Goal: Task Accomplishment & Management: Complete application form

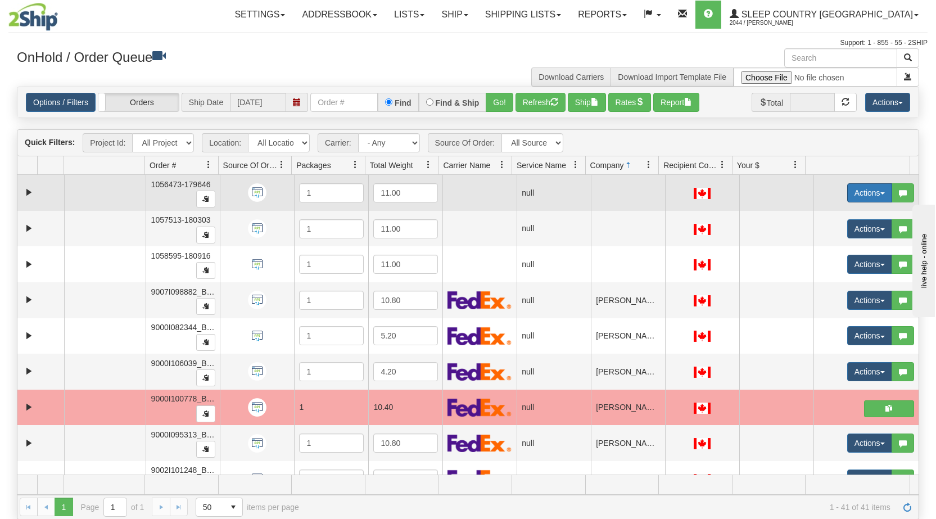
click at [493, 193] on span "button" at bounding box center [882, 193] width 4 height 2
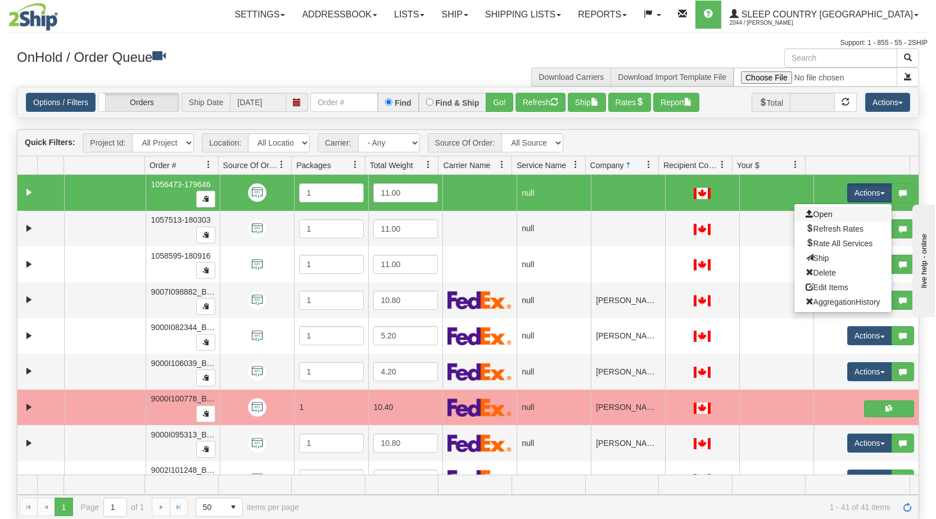
click at [493, 220] on link "Open" at bounding box center [842, 214] width 97 height 15
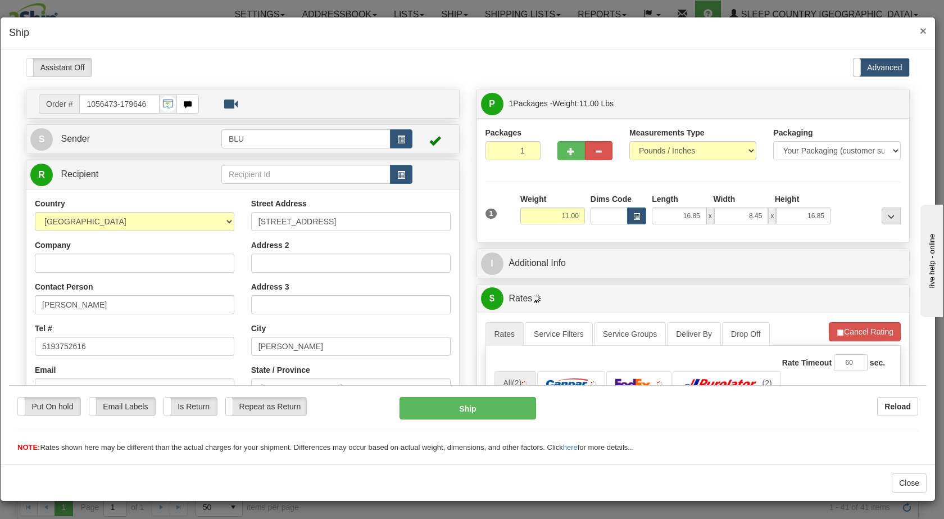
click at [493, 31] on span "×" at bounding box center [923, 30] width 7 height 13
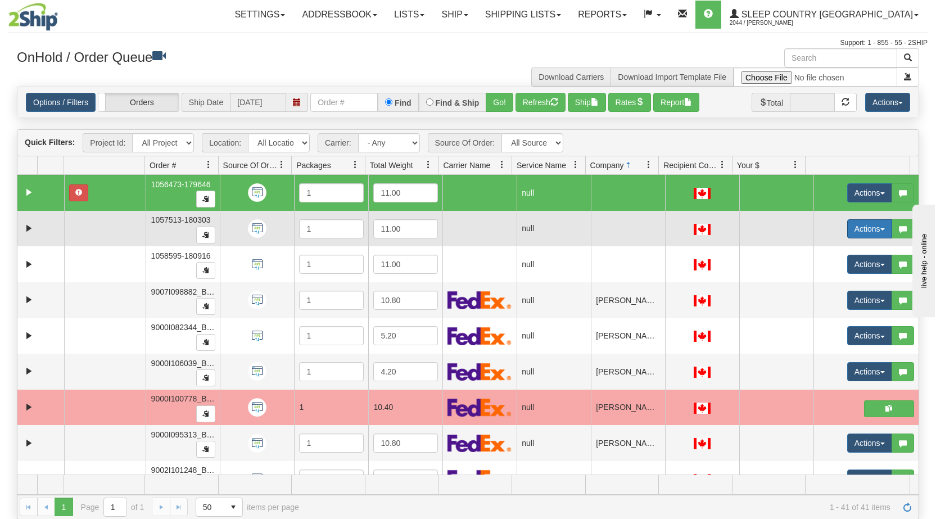
click at [493, 231] on button "Actions" at bounding box center [869, 228] width 45 height 19
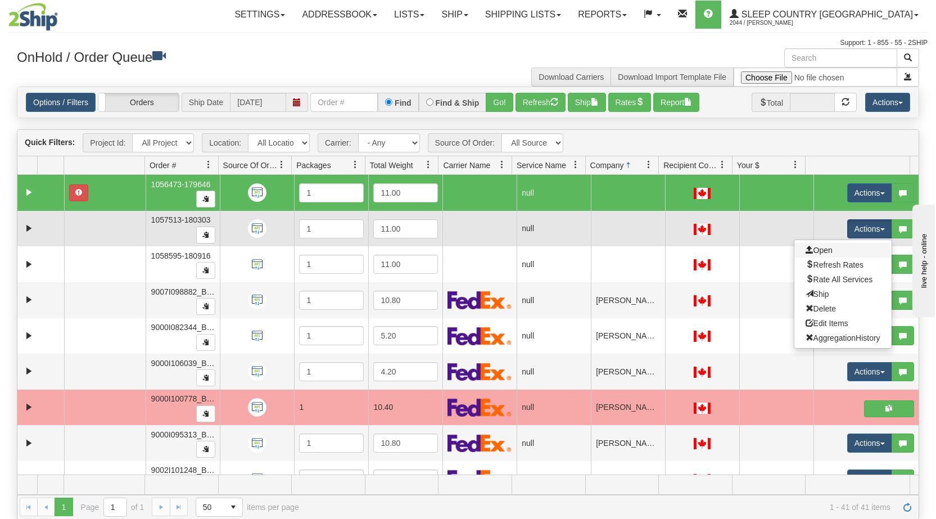
click at [493, 253] on link "Open" at bounding box center [842, 250] width 97 height 15
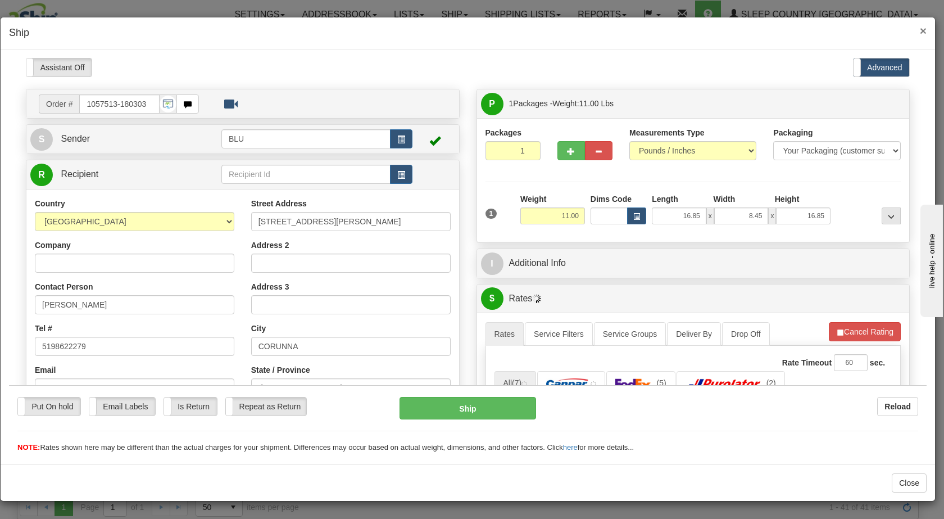
click at [493, 29] on span "×" at bounding box center [923, 30] width 7 height 13
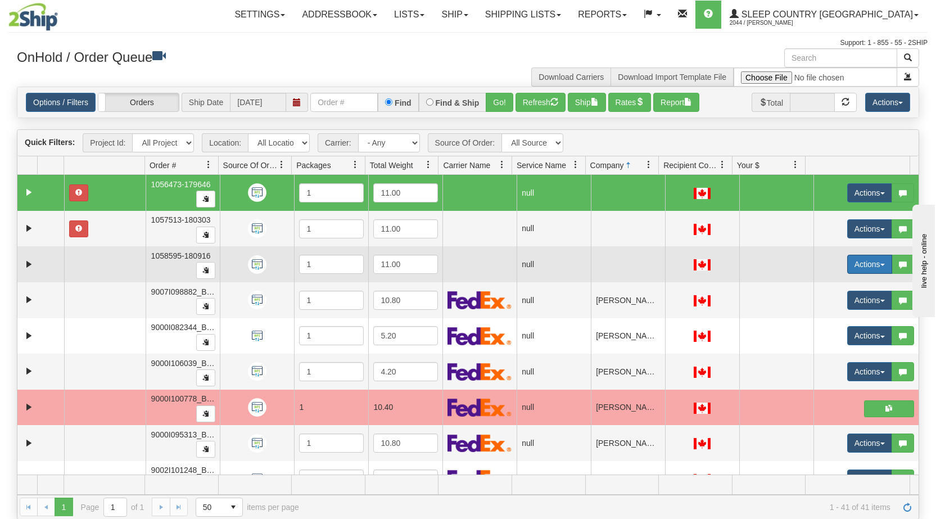
click at [493, 260] on button "Actions" at bounding box center [869, 264] width 45 height 19
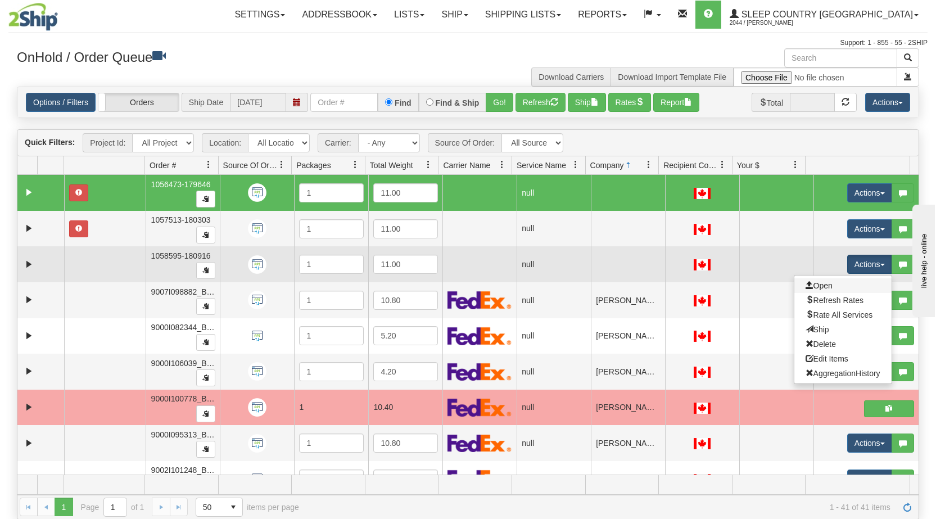
click at [493, 285] on link "Open" at bounding box center [842, 285] width 97 height 15
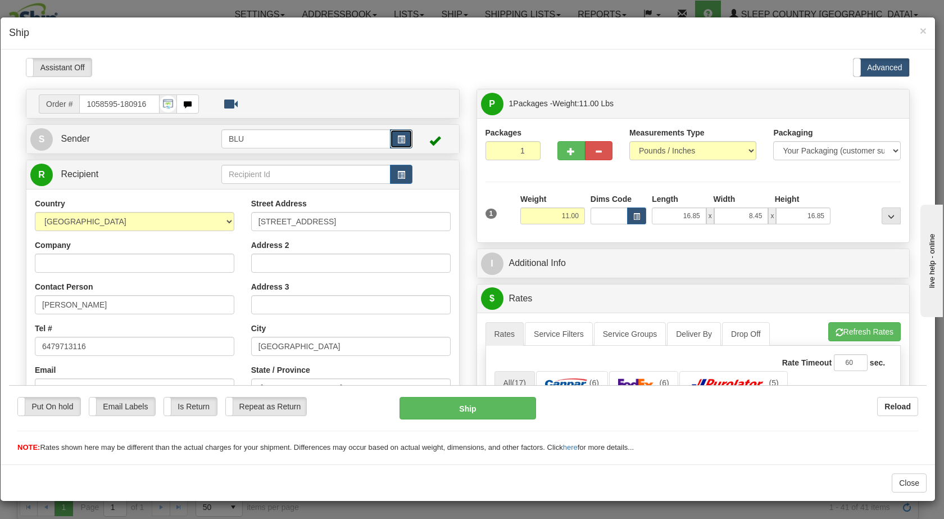
click at [399, 139] on span "button" at bounding box center [401, 138] width 8 height 7
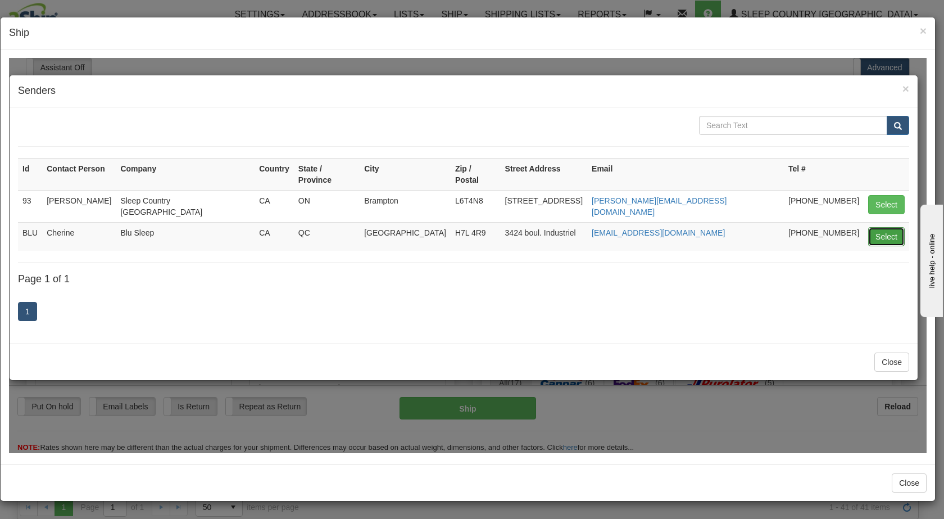
click at [493, 226] on button "Select" at bounding box center [886, 235] width 37 height 19
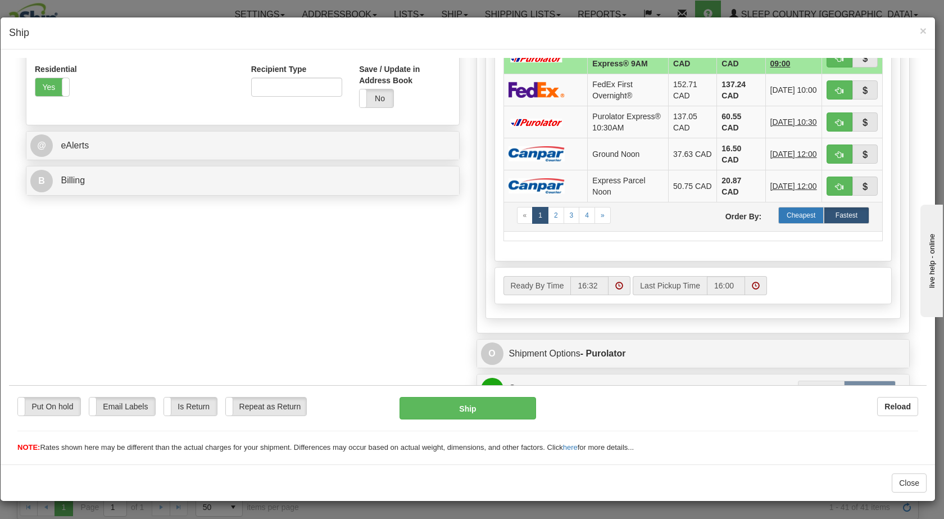
scroll to position [383, 0]
click at [493, 224] on label "Cheapest" at bounding box center [801, 215] width 46 height 17
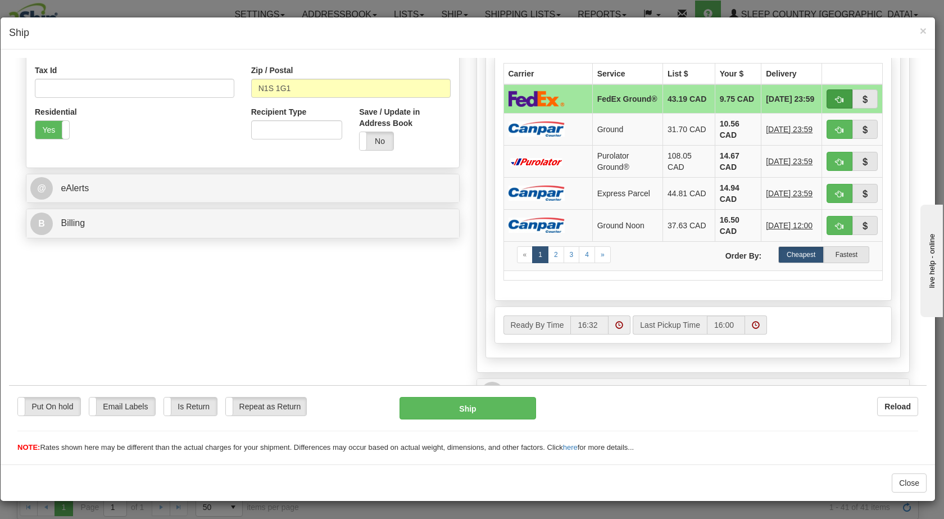
scroll to position [342, 0]
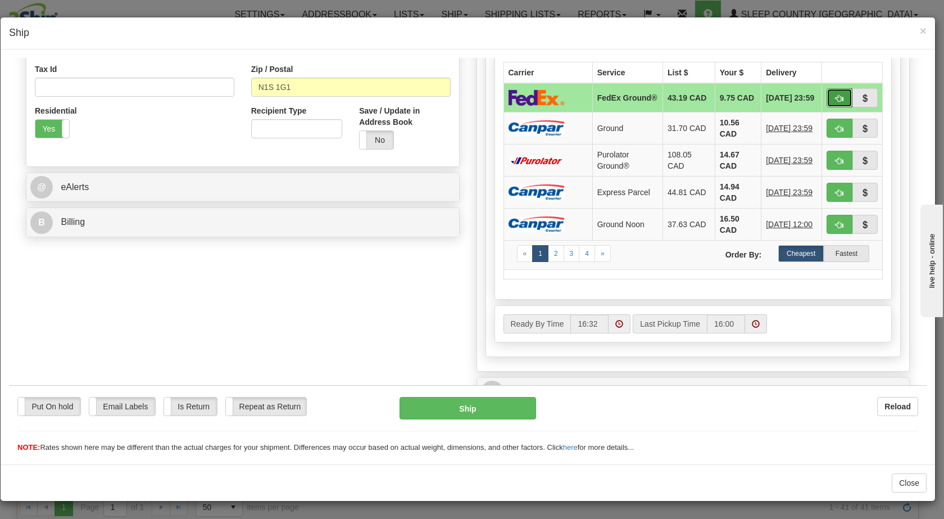
click at [493, 97] on span "button" at bounding box center [840, 97] width 8 height 7
type input "92"
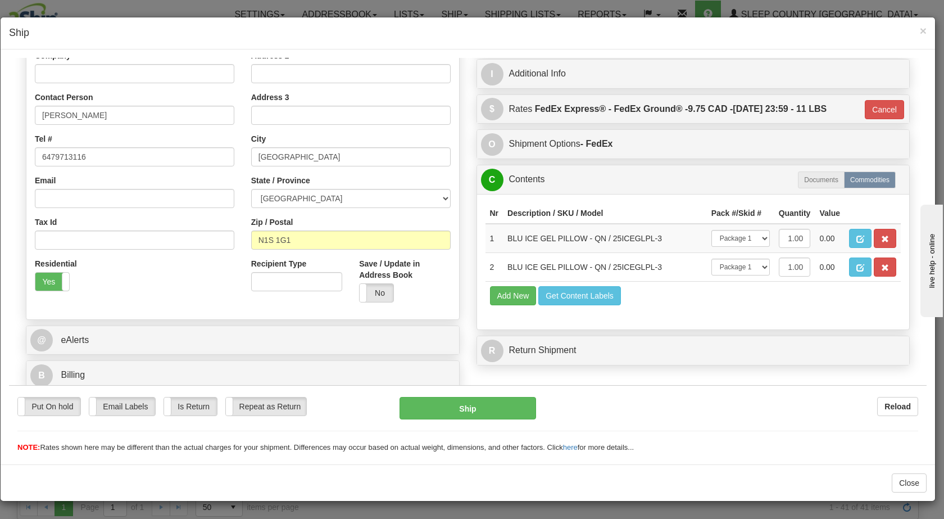
scroll to position [189, 0]
click at [471, 400] on button "Ship" at bounding box center [468, 407] width 136 height 22
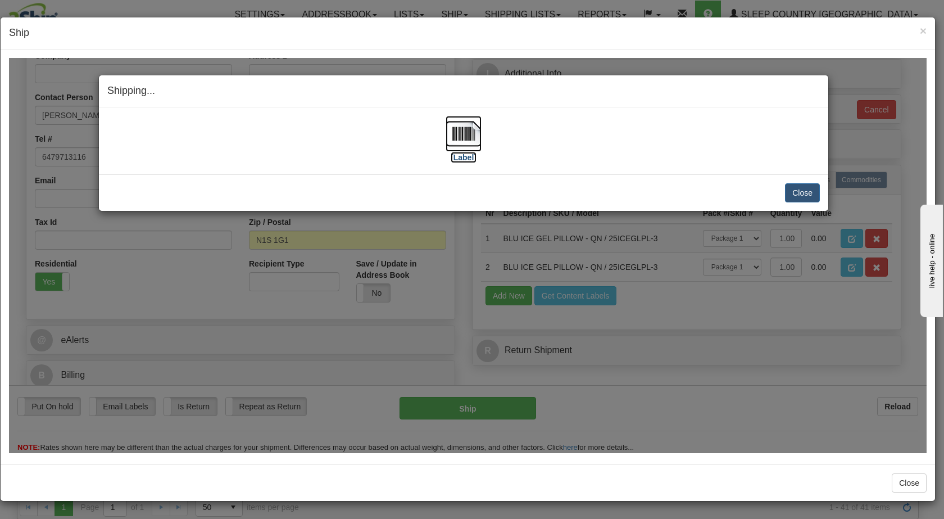
click at [460, 137] on img at bounding box center [464, 133] width 36 height 36
click at [493, 195] on button "Close" at bounding box center [802, 192] width 35 height 19
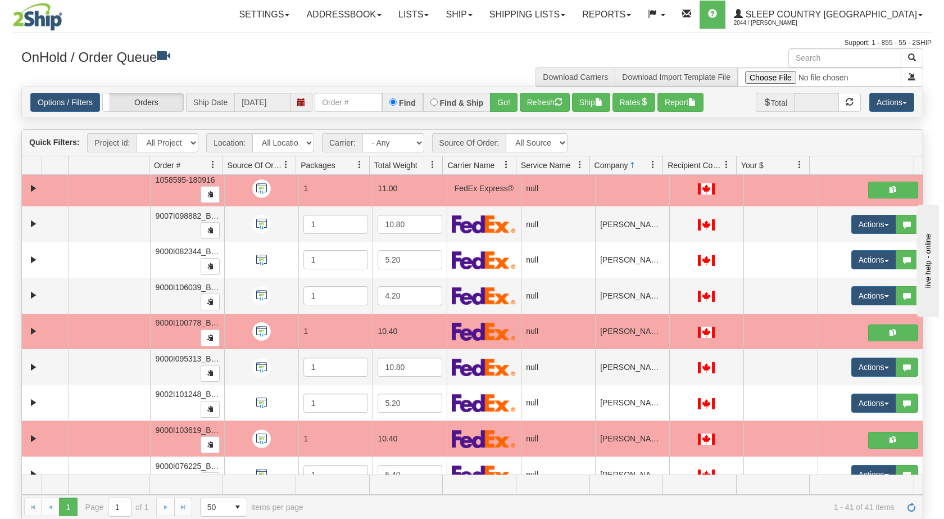
scroll to position [81, 0]
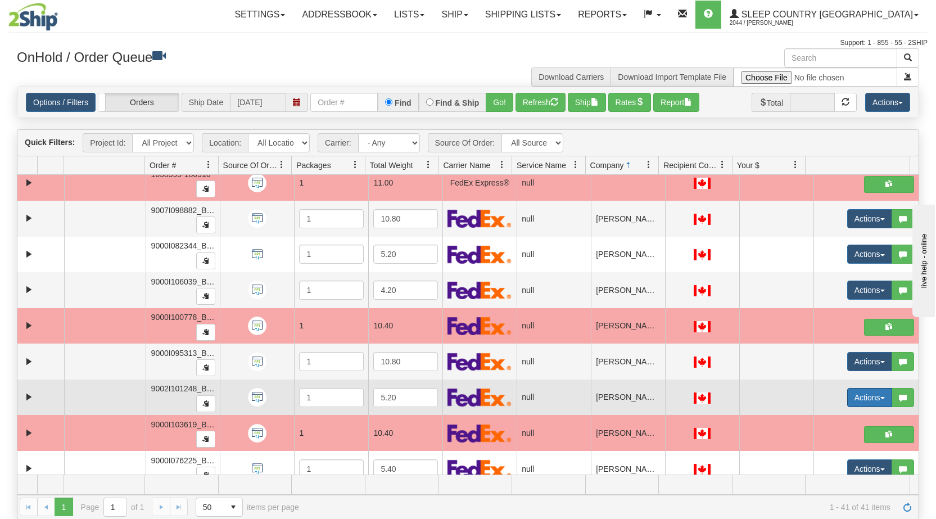
click at [493, 394] on button "Actions" at bounding box center [869, 397] width 45 height 19
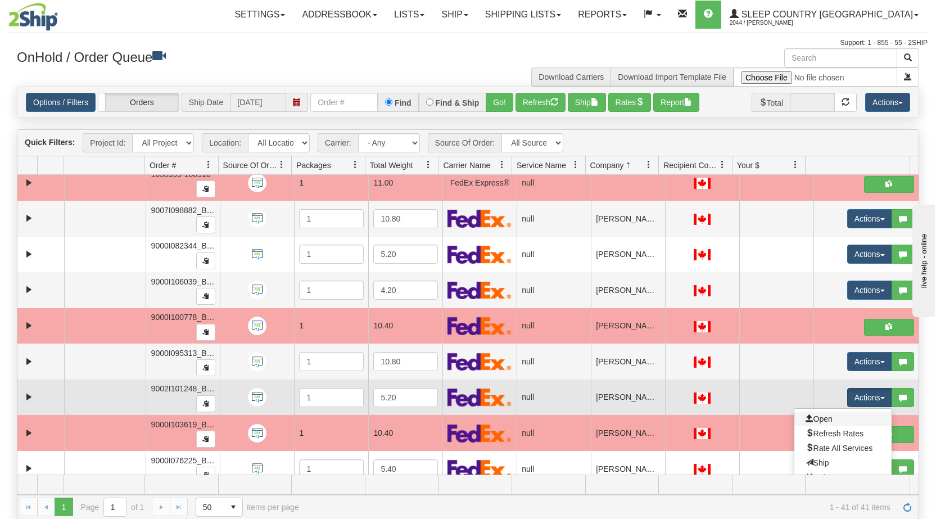
click at [493, 417] on link "Open" at bounding box center [842, 418] width 97 height 15
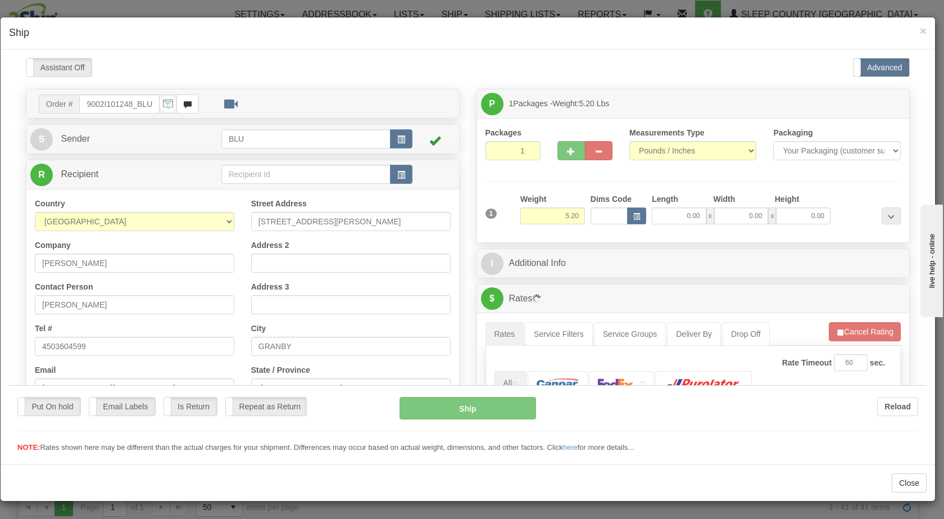
scroll to position [0, 0]
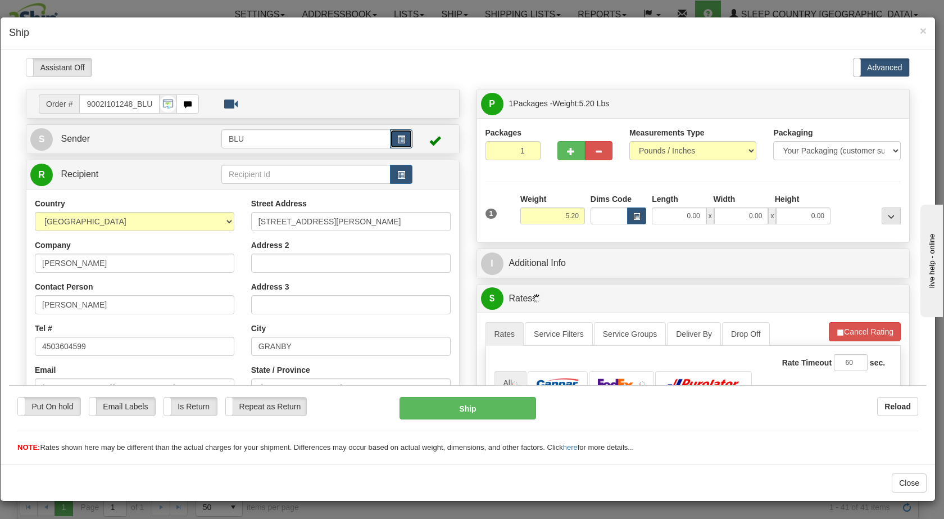
click at [397, 141] on span "button" at bounding box center [401, 138] width 8 height 7
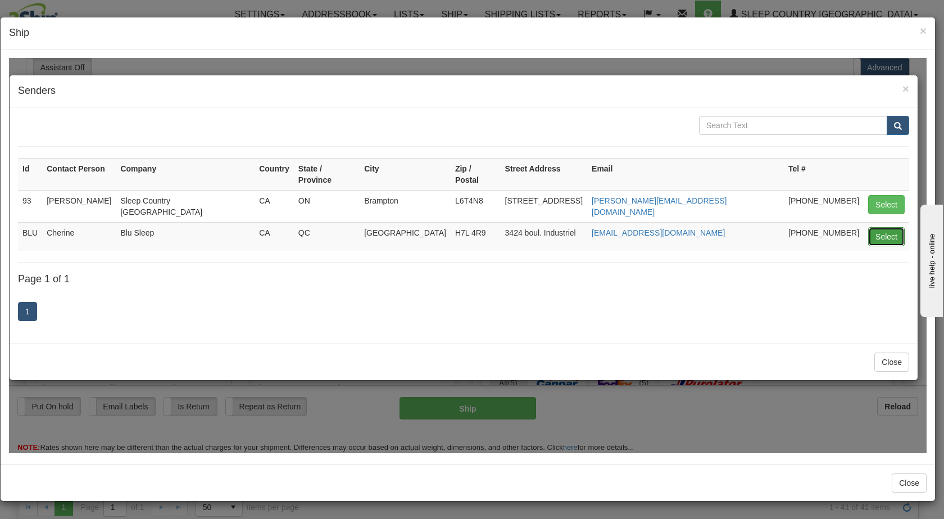
click at [493, 226] on button "Select" at bounding box center [886, 235] width 37 height 19
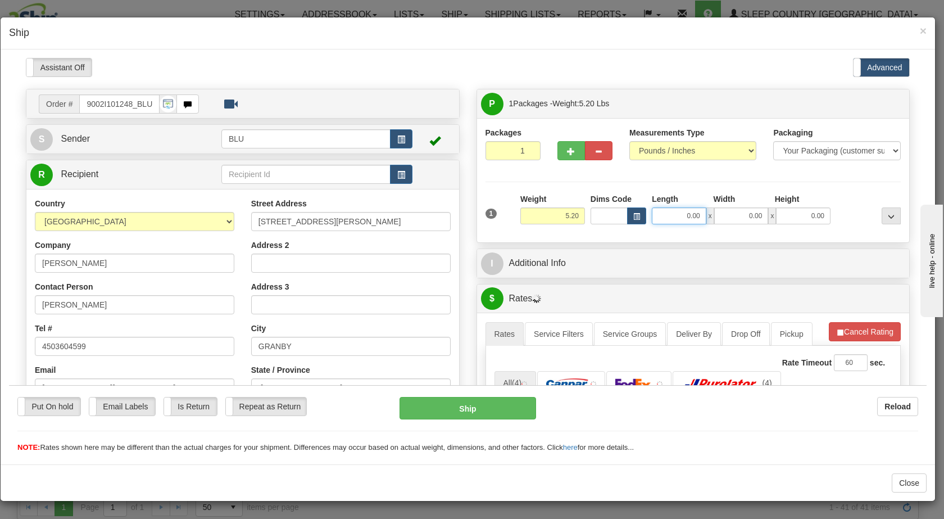
click at [493, 212] on input "0.00" at bounding box center [679, 215] width 55 height 17
type input "0.00"
click at [493, 209] on input "0.00" at bounding box center [679, 215] width 55 height 17
click at [493, 209] on input "Length" at bounding box center [679, 215] width 55 height 17
click at [493, 212] on input "0.00" at bounding box center [741, 215] width 55 height 17
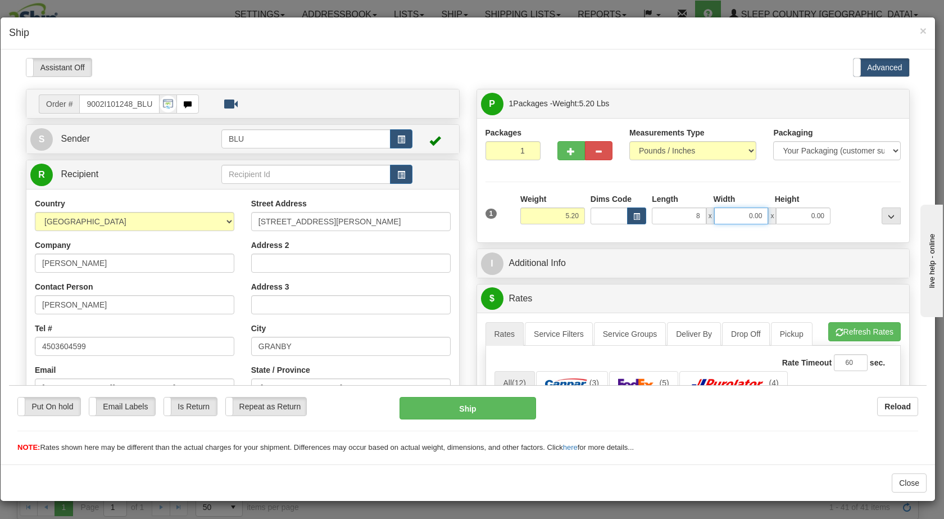
type input "8.00"
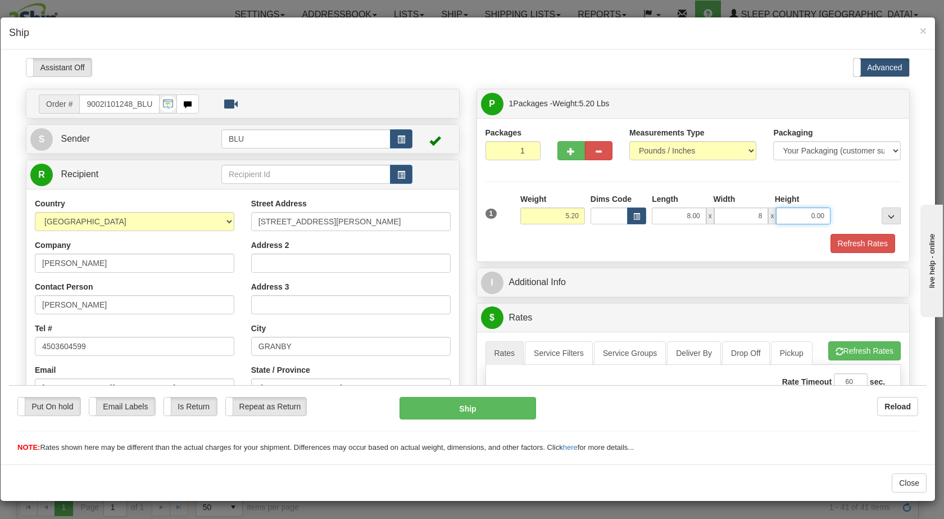
type input "8.00"
click at [493, 216] on input "0.00" at bounding box center [803, 215] width 55 height 17
type input "16.00"
click at [493, 210] on div at bounding box center [868, 208] width 70 height 31
click at [493, 243] on button "Refresh Rates" at bounding box center [862, 242] width 65 height 19
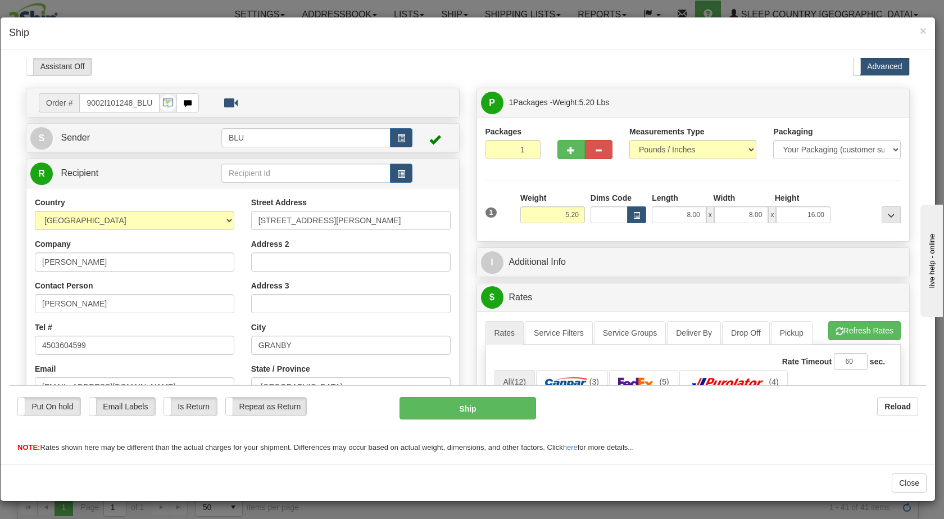
scroll to position [2, 0]
click at [398, 139] on span "button" at bounding box center [401, 137] width 8 height 7
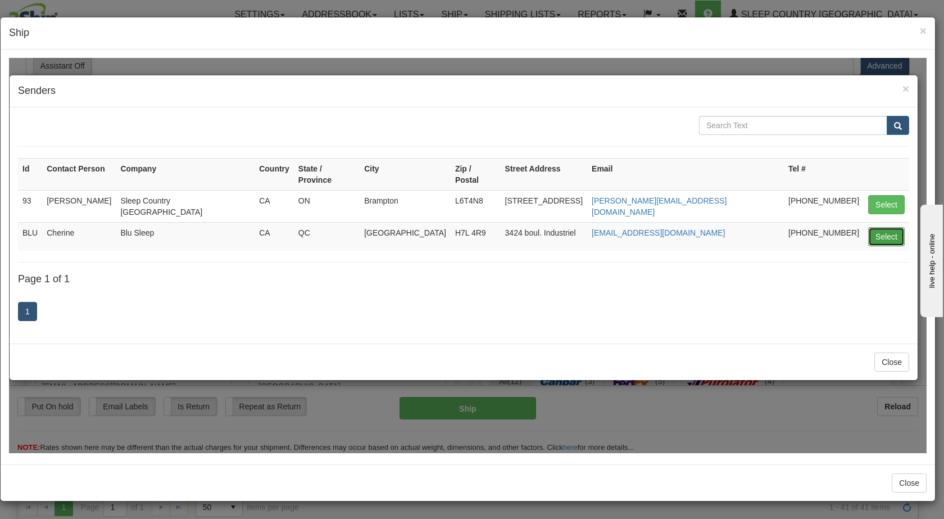
click at [493, 226] on button "Select" at bounding box center [886, 235] width 37 height 19
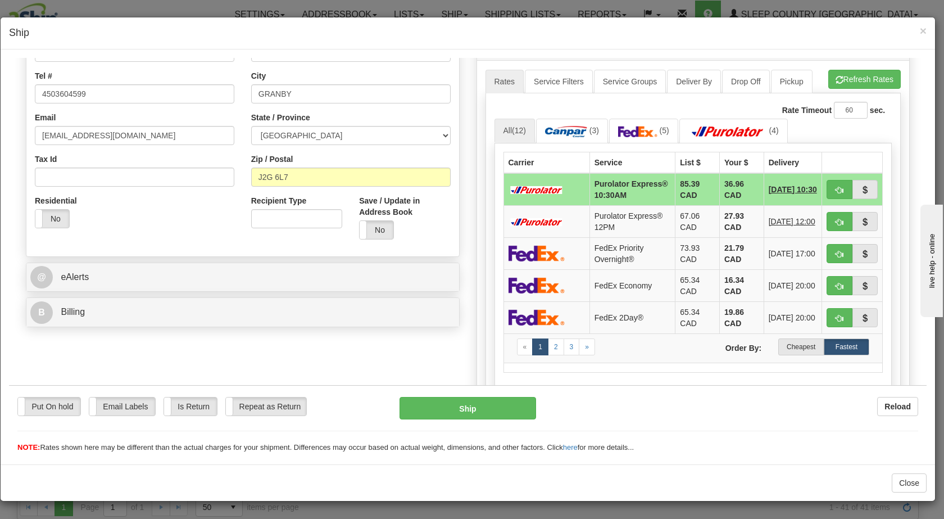
scroll to position [274, 0]
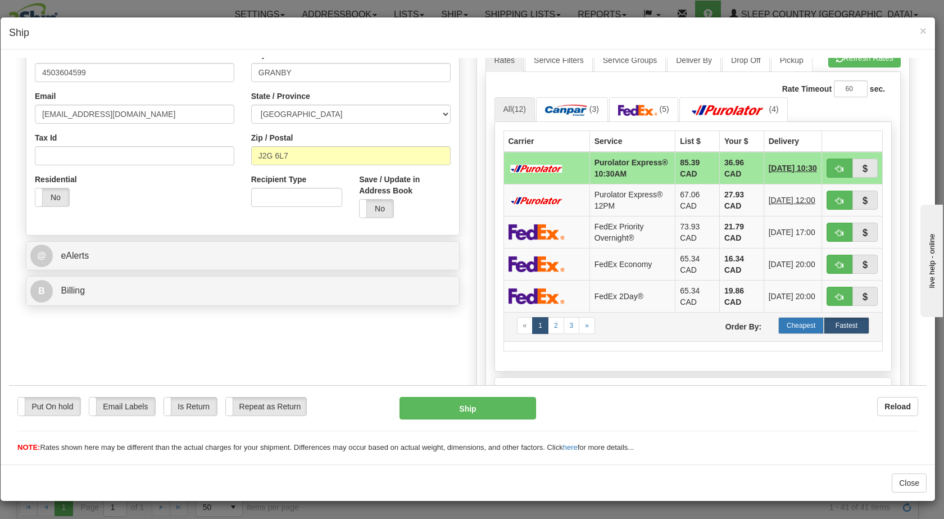
click at [493, 333] on label "Cheapest" at bounding box center [801, 324] width 46 height 17
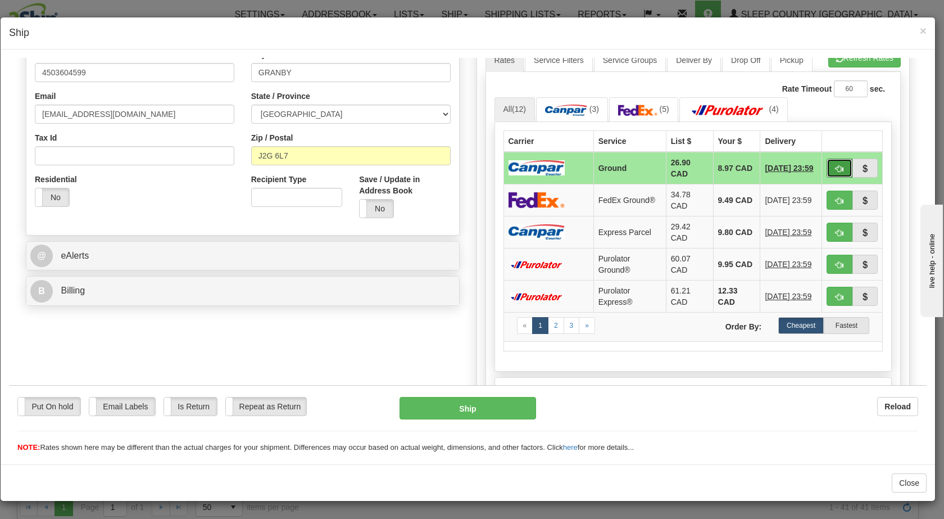
click at [493, 166] on button "button" at bounding box center [840, 167] width 26 height 19
type input "1"
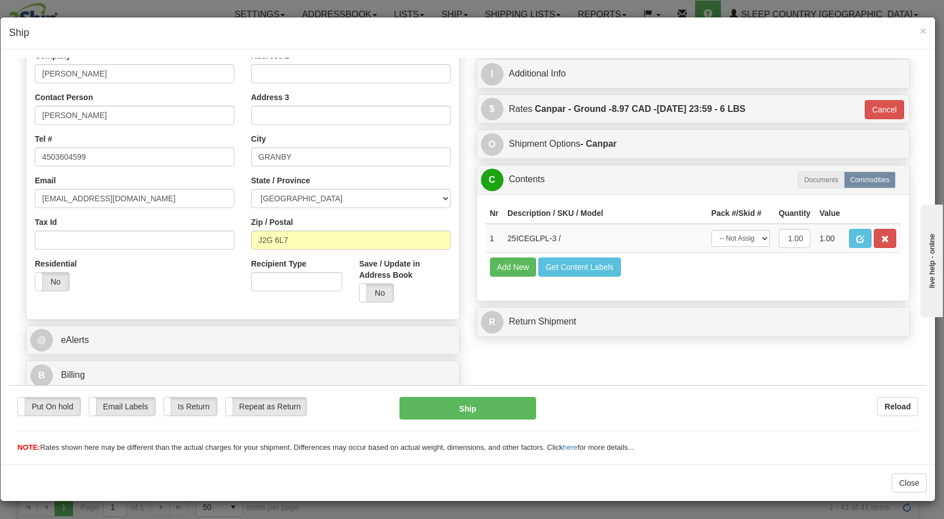
scroll to position [189, 0]
click at [459, 410] on button "Ship" at bounding box center [468, 407] width 136 height 22
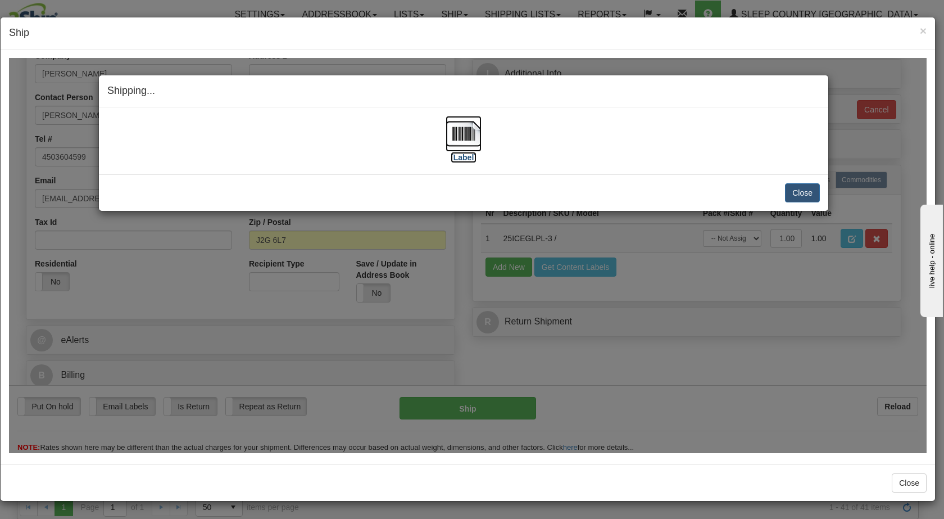
click at [473, 126] on img at bounding box center [464, 133] width 36 height 36
click at [493, 189] on button "Close" at bounding box center [802, 192] width 35 height 19
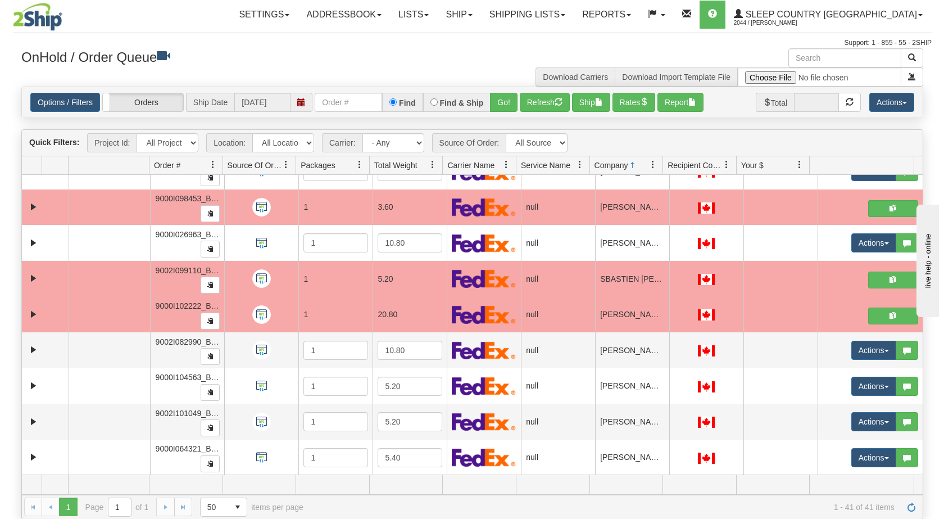
scroll to position [1165, 0]
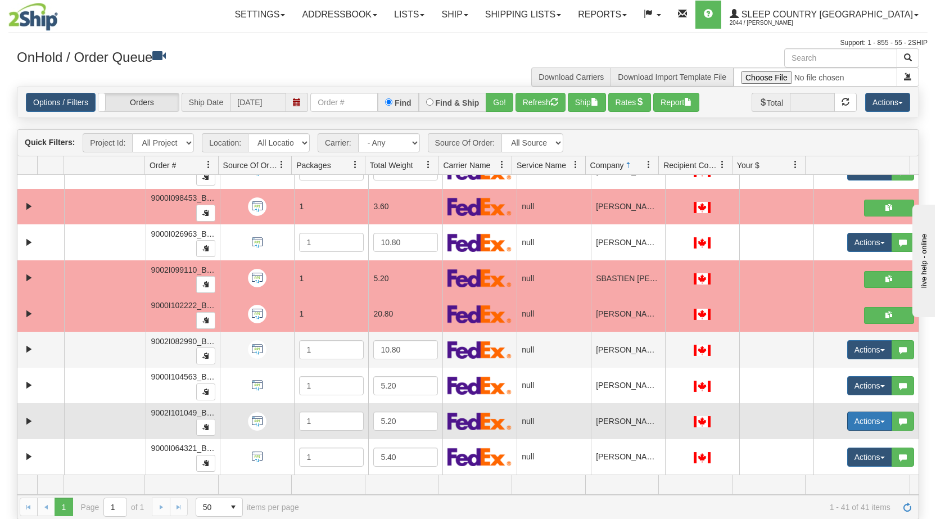
click at [493, 425] on button "Actions" at bounding box center [869, 420] width 45 height 19
click at [493, 437] on link "Open" at bounding box center [842, 442] width 97 height 15
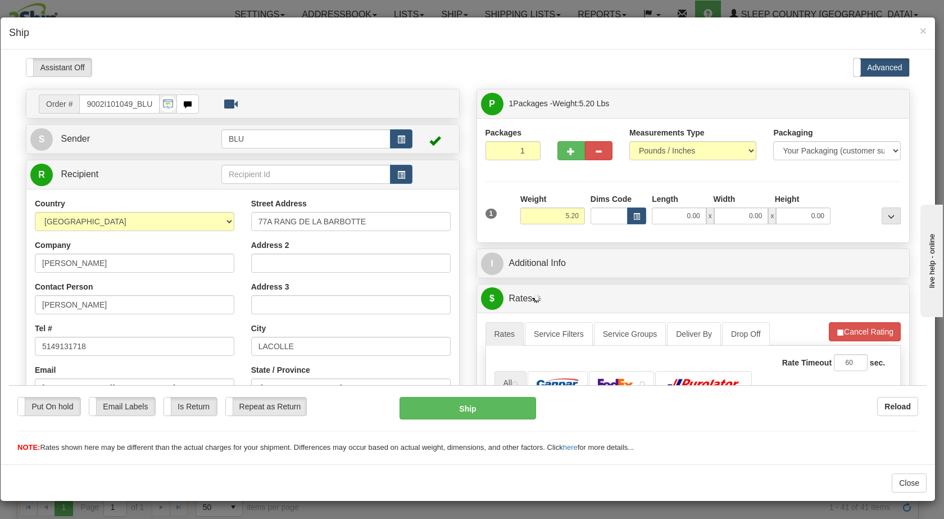
scroll to position [0, 0]
click at [399, 140] on span "button" at bounding box center [401, 138] width 8 height 7
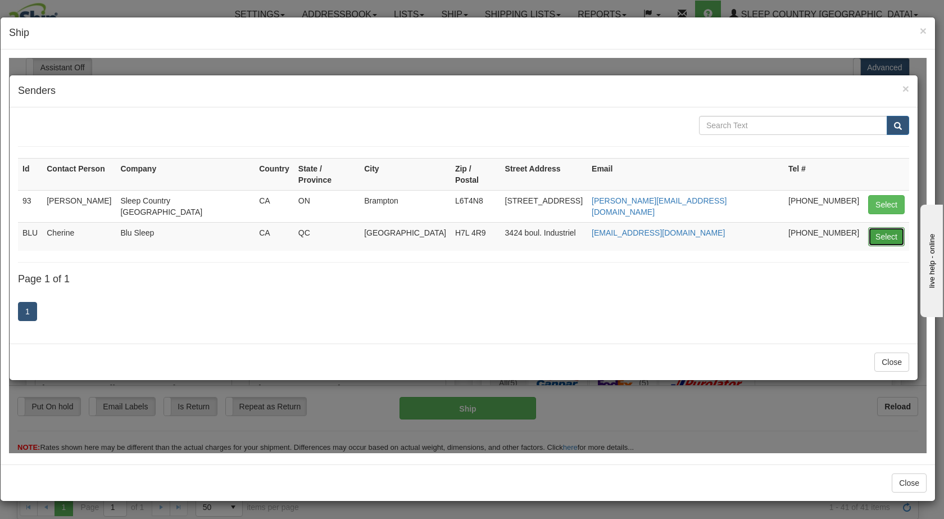
click at [493, 226] on button "Select" at bounding box center [886, 235] width 37 height 19
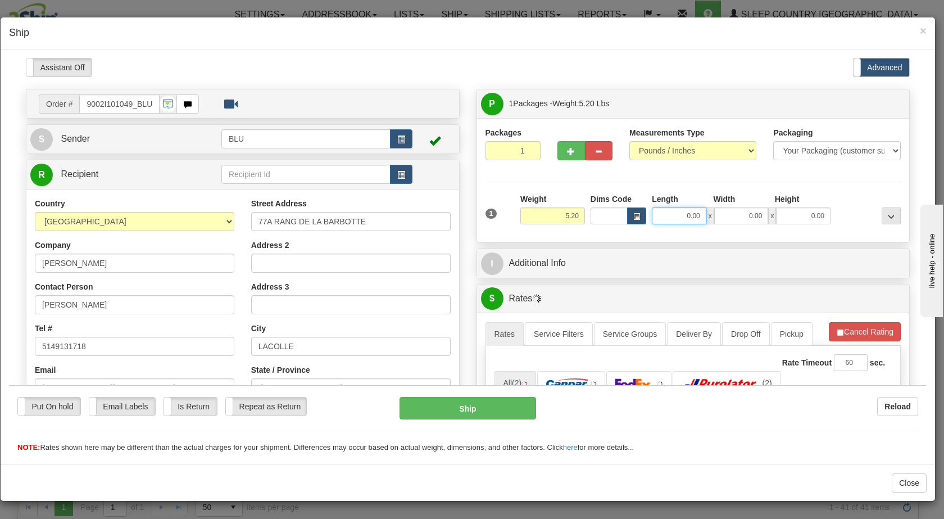
click at [493, 215] on input "0.00" at bounding box center [679, 215] width 55 height 17
type input "8.00"
click at [493, 216] on input "0.00" at bounding box center [741, 215] width 55 height 17
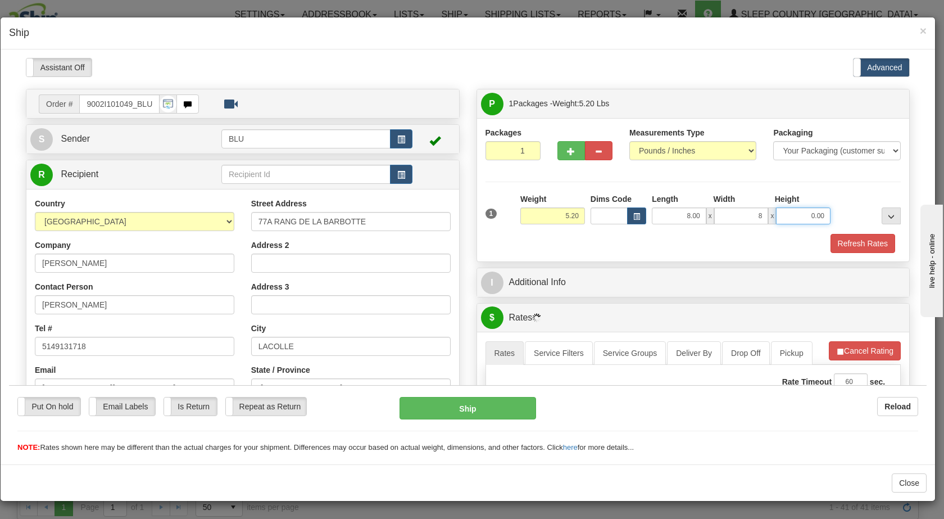
type input "8.00"
click at [493, 214] on input "0.00" at bounding box center [803, 215] width 55 height 17
type input "16.00"
click at [493, 214] on div at bounding box center [868, 208] width 70 height 31
click at [493, 244] on button "Refresh Rates" at bounding box center [862, 242] width 65 height 19
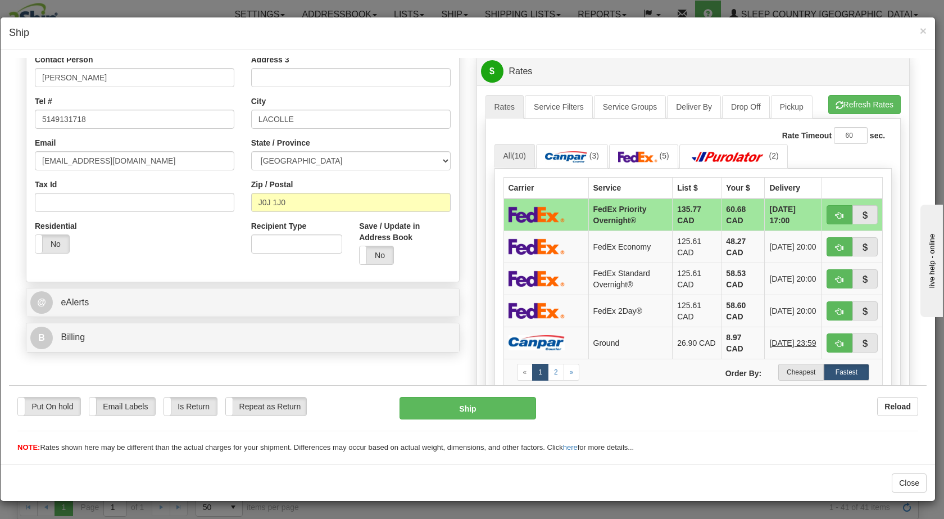
scroll to position [228, 0]
click at [493, 369] on label "Cheapest" at bounding box center [801, 370] width 46 height 17
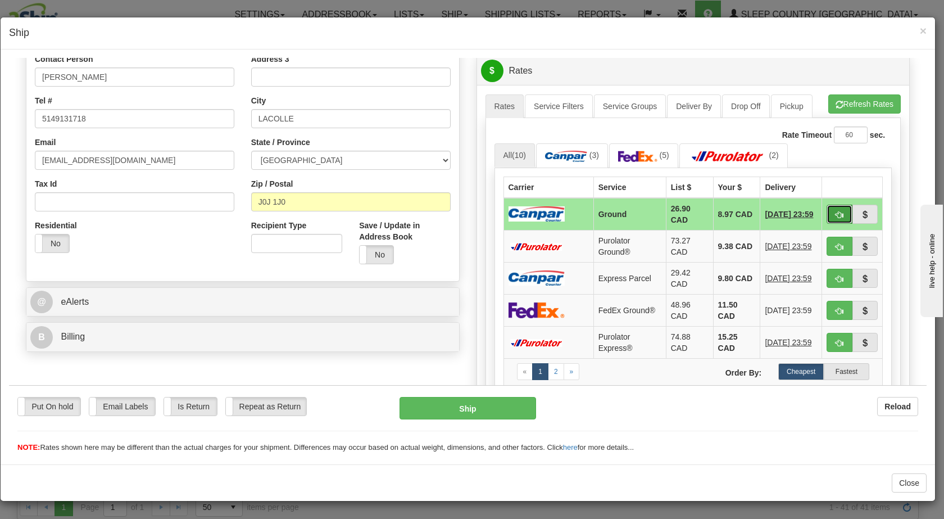
click at [493, 215] on button "button" at bounding box center [840, 213] width 26 height 19
type input "1"
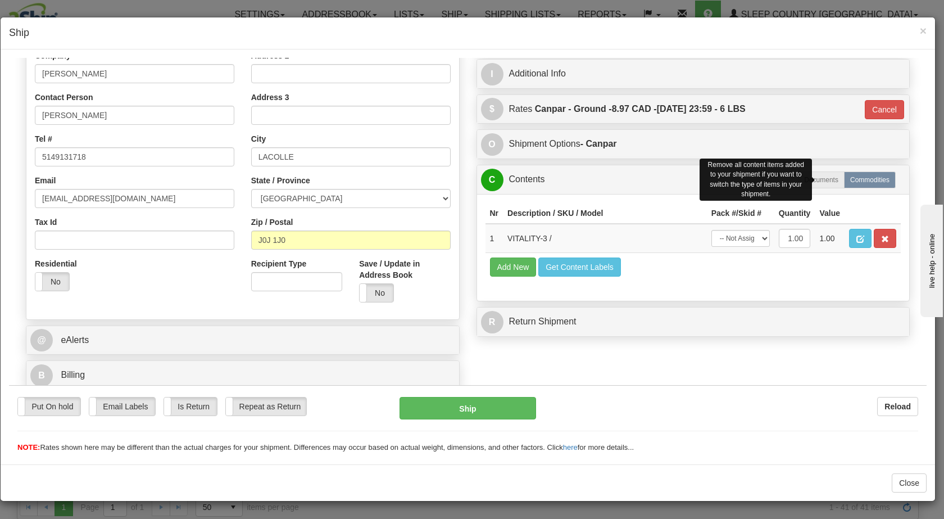
scroll to position [189, 0]
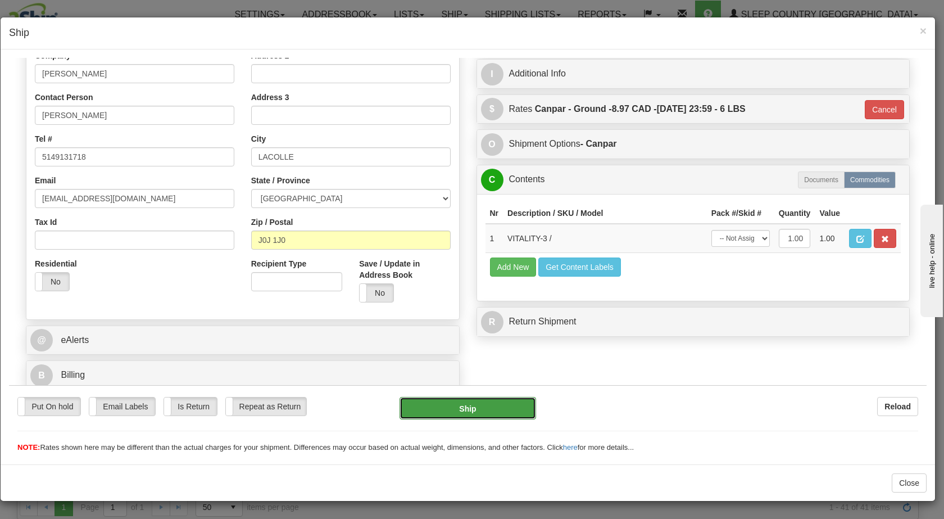
click at [457, 408] on button "Ship" at bounding box center [468, 407] width 136 height 22
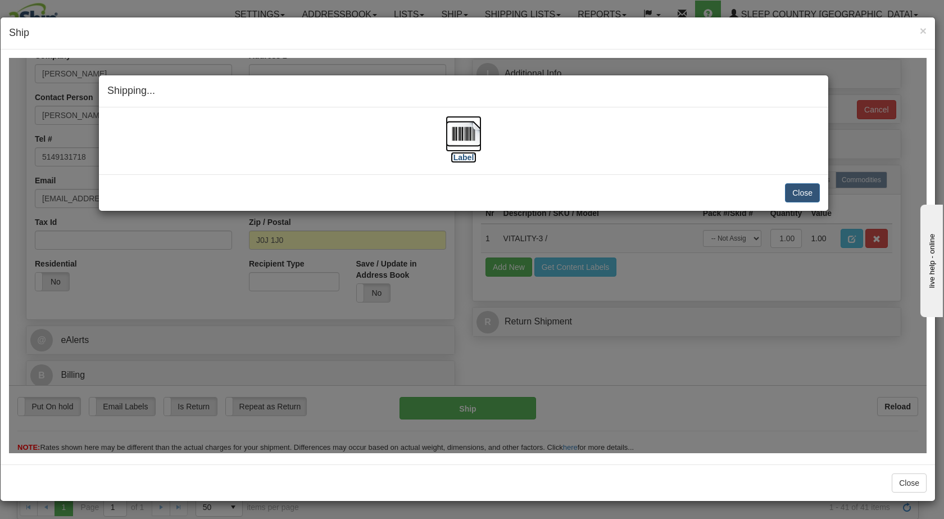
click at [465, 133] on img at bounding box center [464, 133] width 36 height 36
click at [493, 190] on button "Close" at bounding box center [802, 192] width 35 height 19
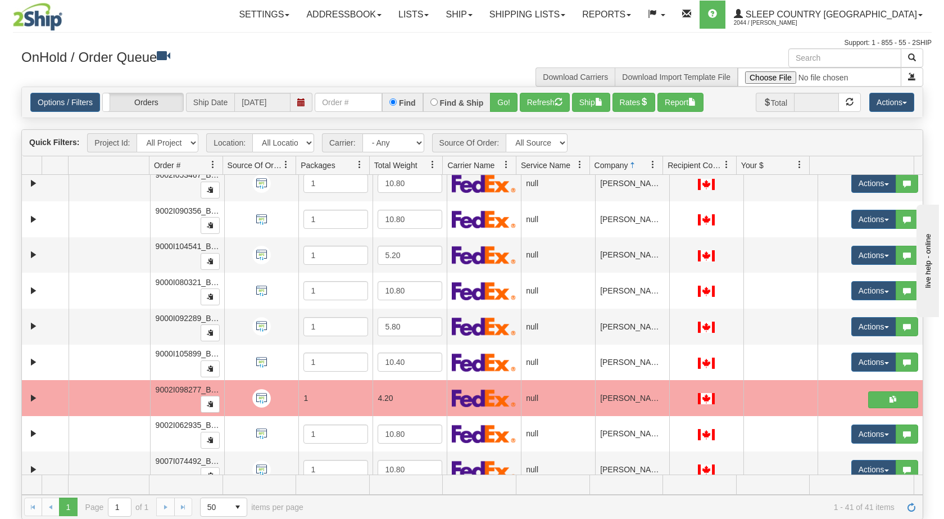
scroll to position [401, 0]
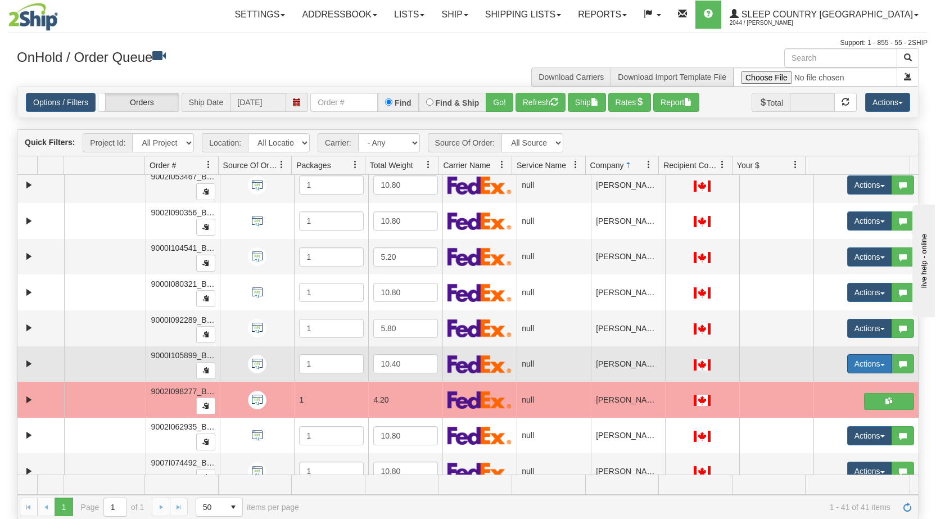
click at [493, 362] on button "Actions" at bounding box center [869, 363] width 45 height 19
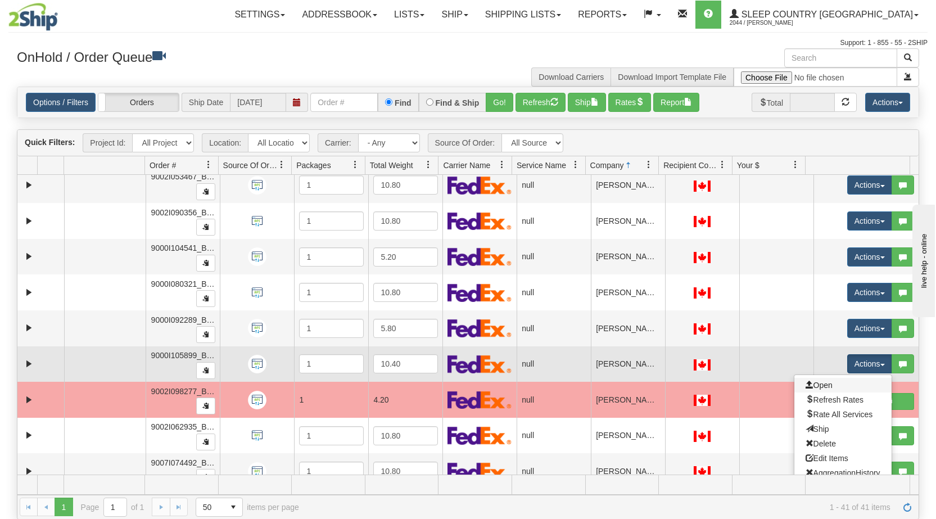
click at [493, 384] on link "Open" at bounding box center [842, 385] width 97 height 15
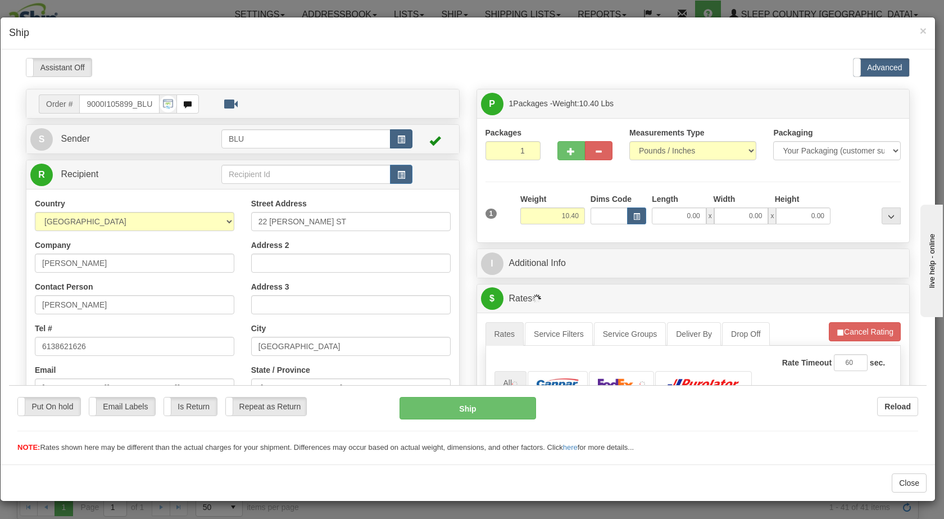
scroll to position [0, 0]
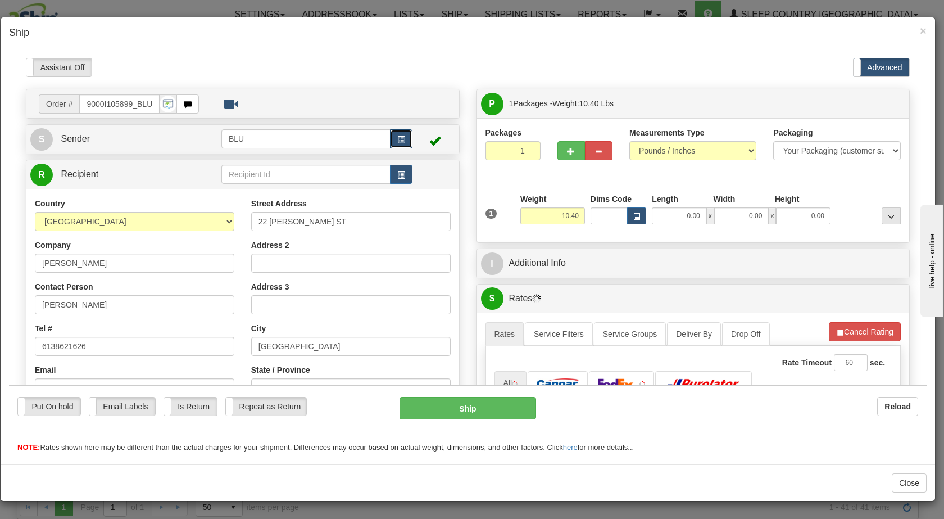
click at [397, 139] on span "button" at bounding box center [401, 138] width 8 height 7
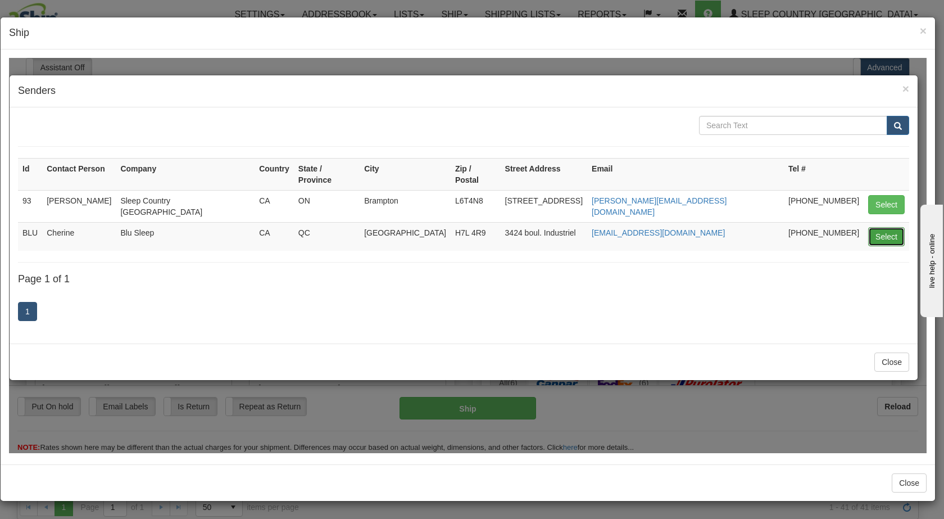
click at [493, 226] on button "Select" at bounding box center [886, 235] width 37 height 19
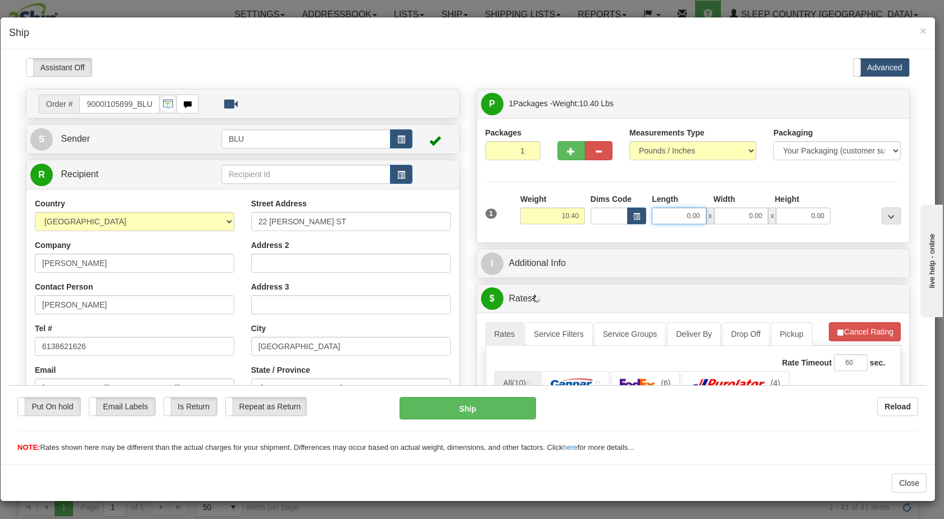
click at [493, 213] on input "0.00" at bounding box center [679, 215] width 55 height 17
type input "16.00"
click at [493, 215] on input "0.00" at bounding box center [741, 215] width 55 height 17
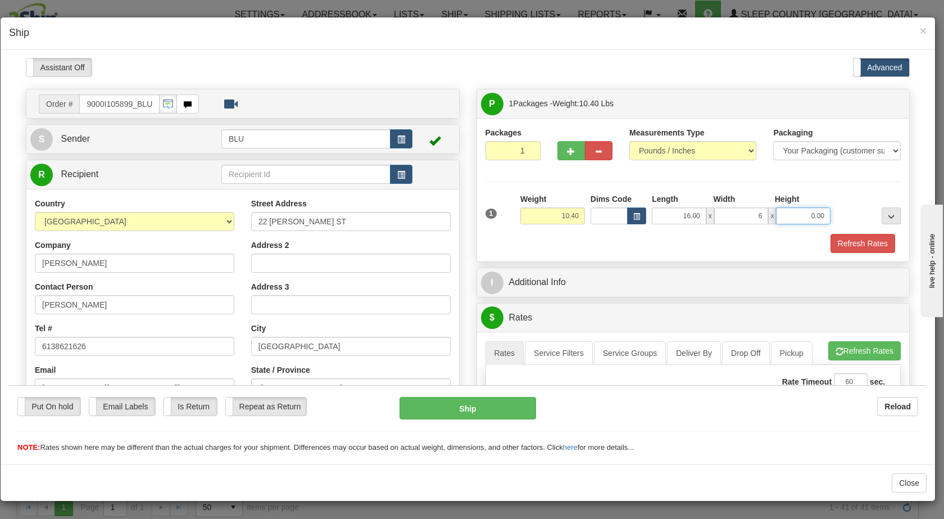
type input "6.00"
click at [493, 207] on input "0.00" at bounding box center [803, 215] width 55 height 17
type input "16.00"
click at [493, 208] on div at bounding box center [868, 208] width 70 height 31
click at [493, 215] on input "6.00" at bounding box center [741, 215] width 55 height 17
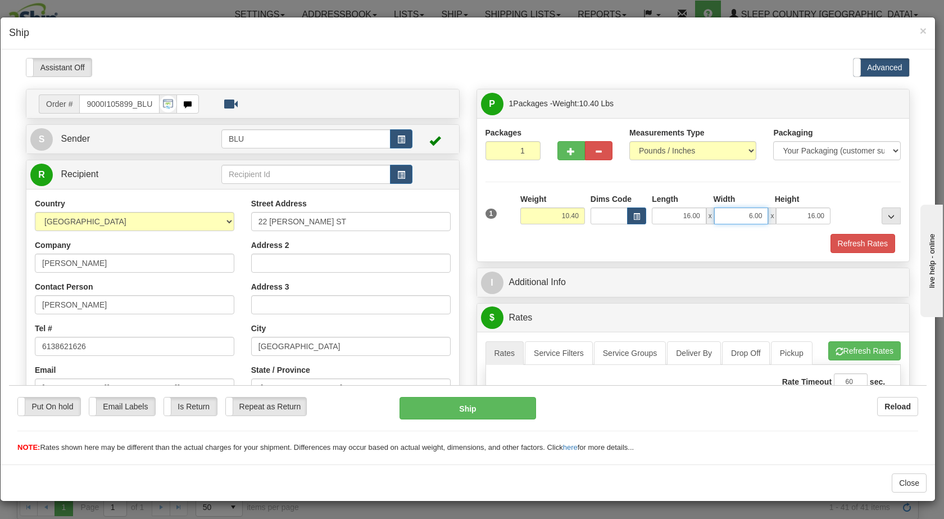
drag, startPoint x: 739, startPoint y: 212, endPoint x: 745, endPoint y: 214, distance: 6.1
click at [493, 214] on input "6.00" at bounding box center [741, 215] width 55 height 17
type input "8.00"
click at [493, 208] on div at bounding box center [868, 208] width 70 height 31
click at [493, 240] on button "Refresh Rates" at bounding box center [862, 242] width 65 height 19
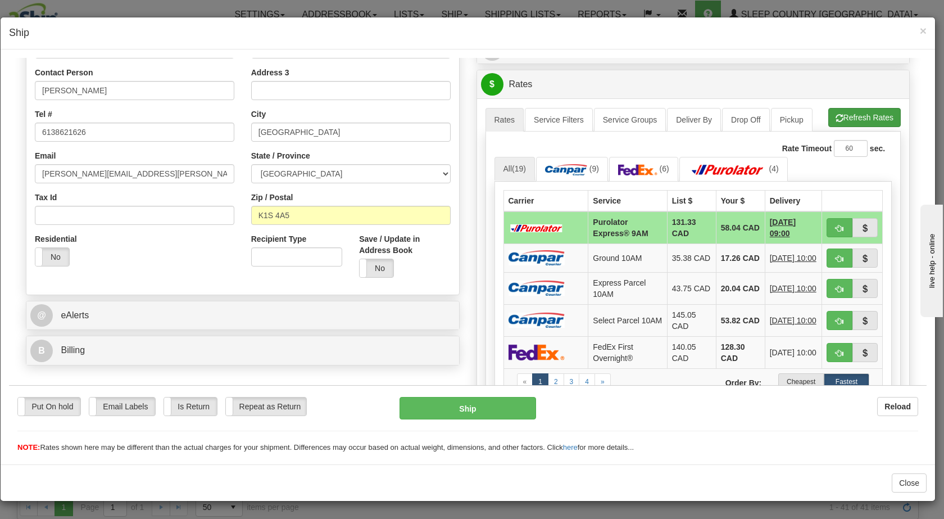
scroll to position [220, 0]
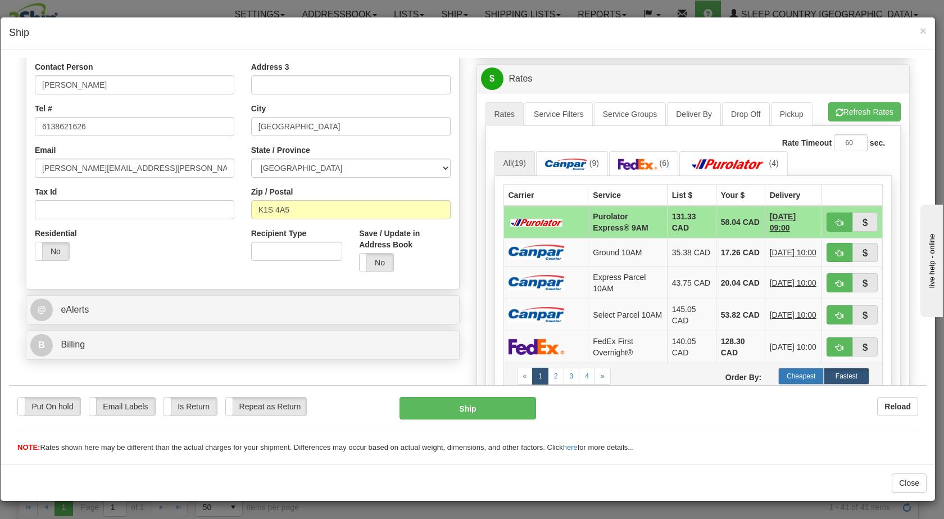
click at [493, 376] on label "Cheapest" at bounding box center [801, 375] width 46 height 17
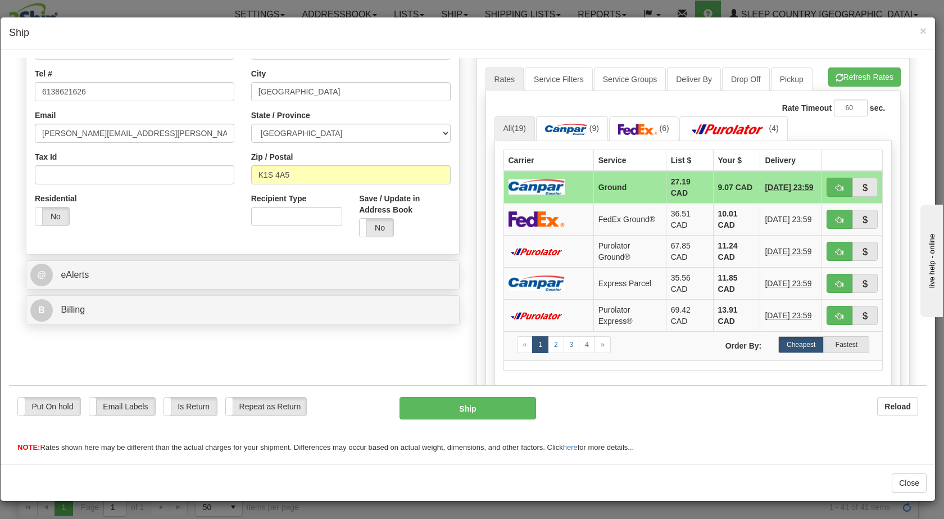
scroll to position [256, 0]
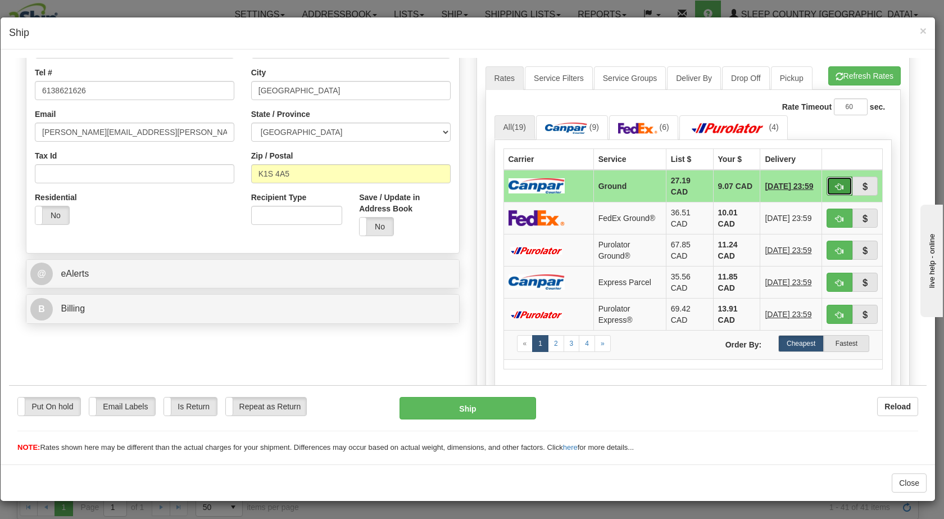
click at [493, 187] on span "button" at bounding box center [840, 186] width 8 height 7
type input "1"
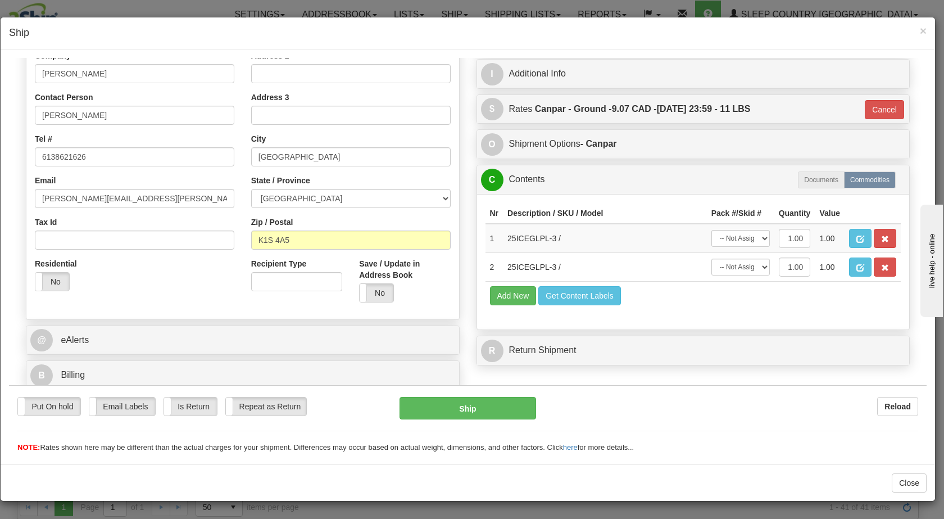
scroll to position [189, 0]
click at [442, 406] on button "Ship" at bounding box center [468, 407] width 136 height 22
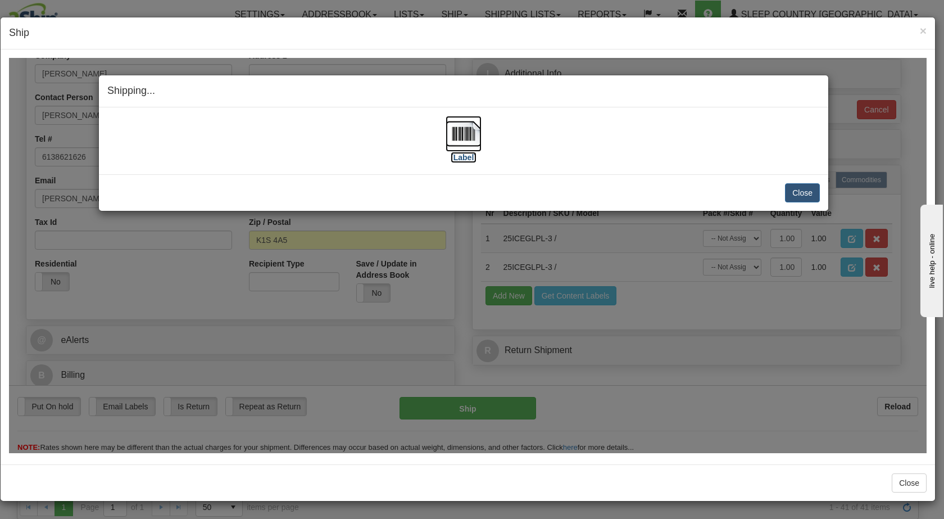
click at [461, 129] on img at bounding box center [464, 133] width 36 height 36
click at [493, 188] on button "Close" at bounding box center [802, 192] width 35 height 19
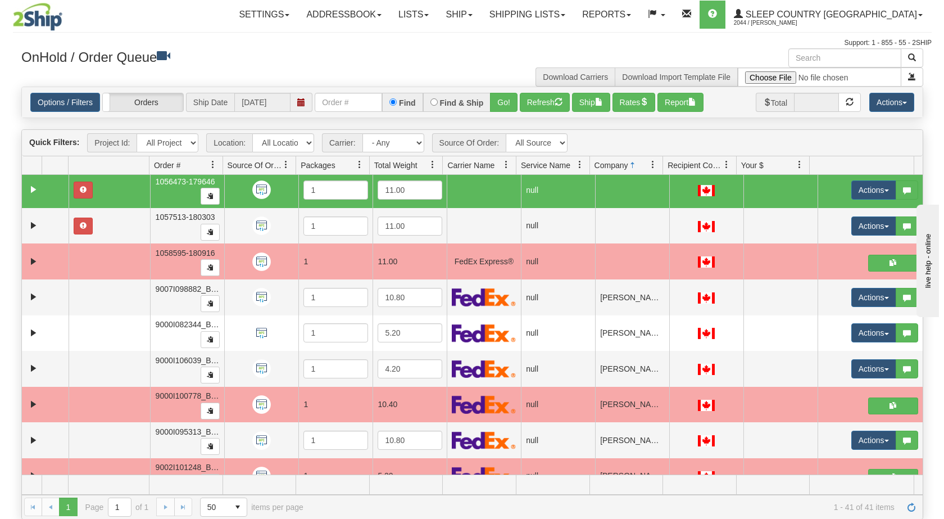
scroll to position [0, 0]
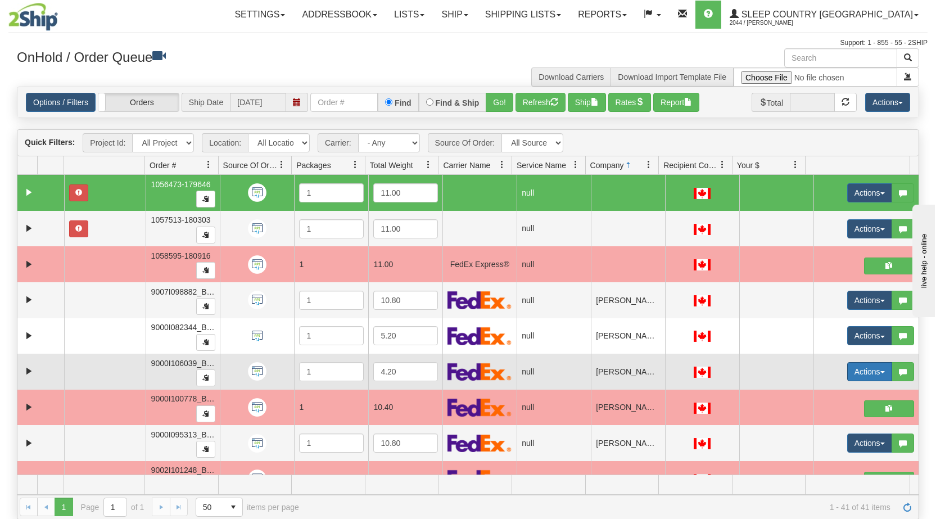
click at [493, 374] on button "Actions" at bounding box center [869, 371] width 45 height 19
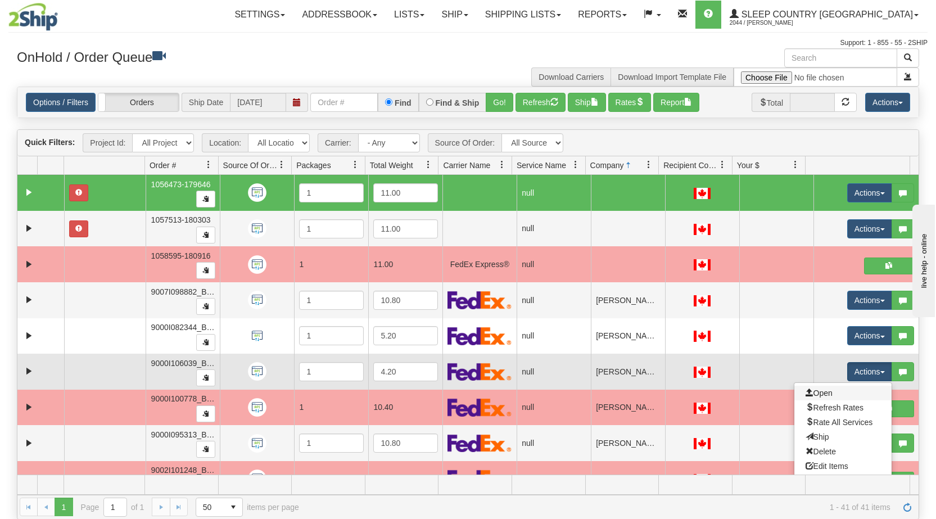
click at [493, 392] on link "Open" at bounding box center [842, 392] width 97 height 15
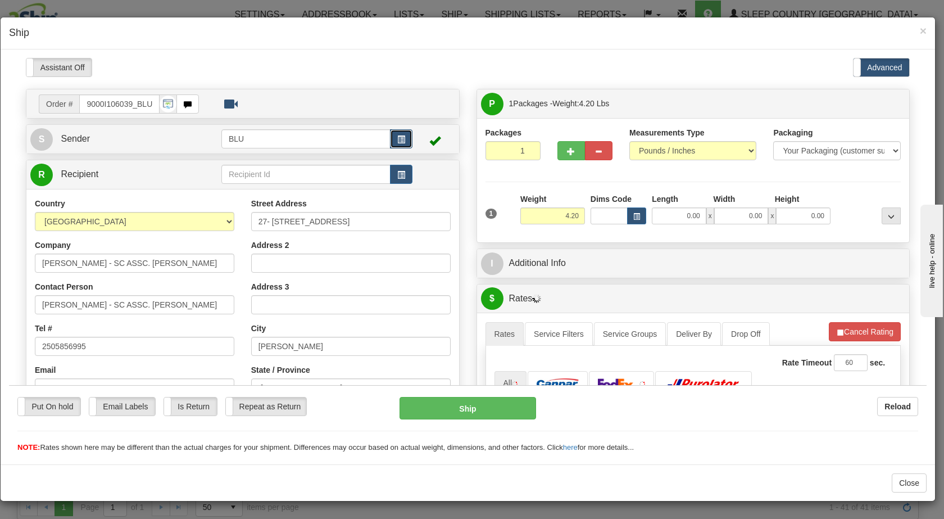
click at [397, 140] on span "button" at bounding box center [401, 138] width 8 height 7
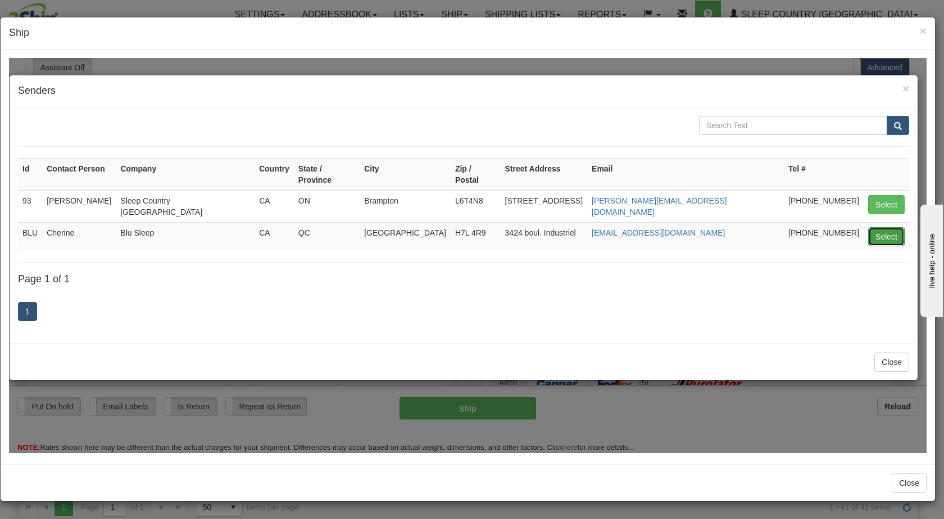
click at [493, 226] on button "Select" at bounding box center [886, 235] width 37 height 19
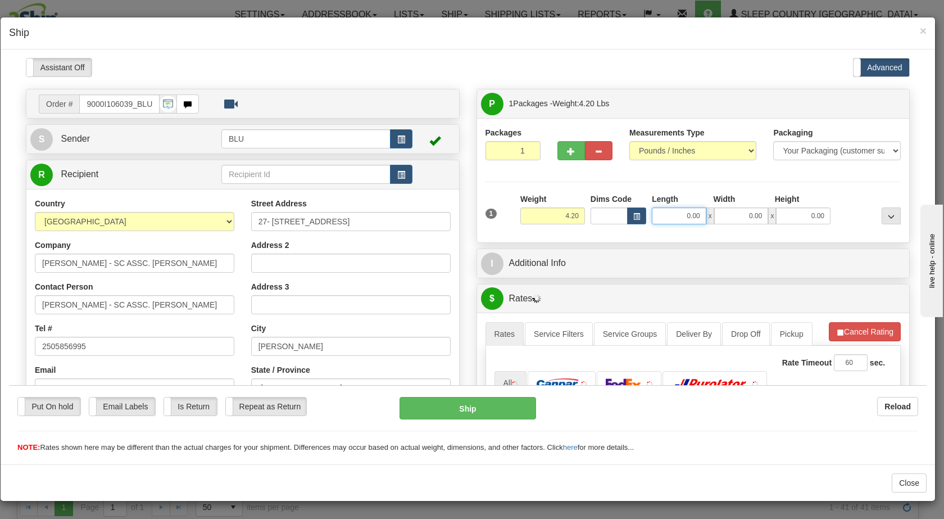
click at [493, 214] on input "0.00" at bounding box center [679, 215] width 55 height 17
type input "8.00"
click at [493, 215] on input "0.00" at bounding box center [741, 215] width 55 height 17
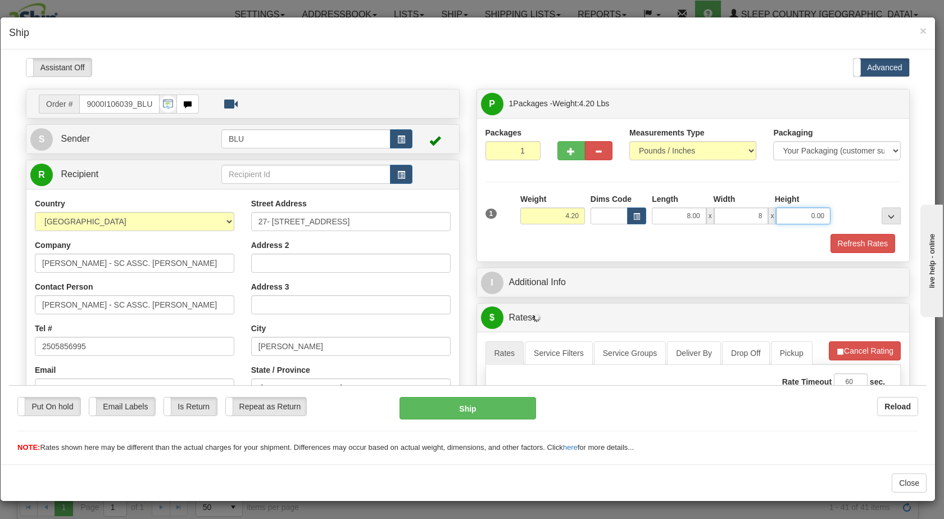
type input "8.00"
click at [493, 211] on input "0.00" at bounding box center [803, 215] width 55 height 17
type input "16.00"
click at [493, 208] on div at bounding box center [868, 208] width 70 height 31
click at [493, 237] on button "Refresh Rates" at bounding box center [862, 242] width 65 height 19
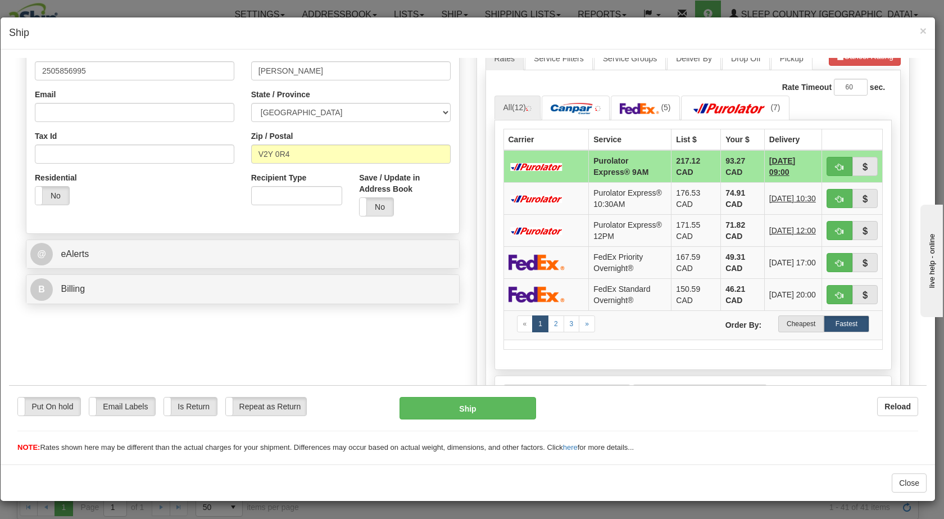
scroll to position [276, 0]
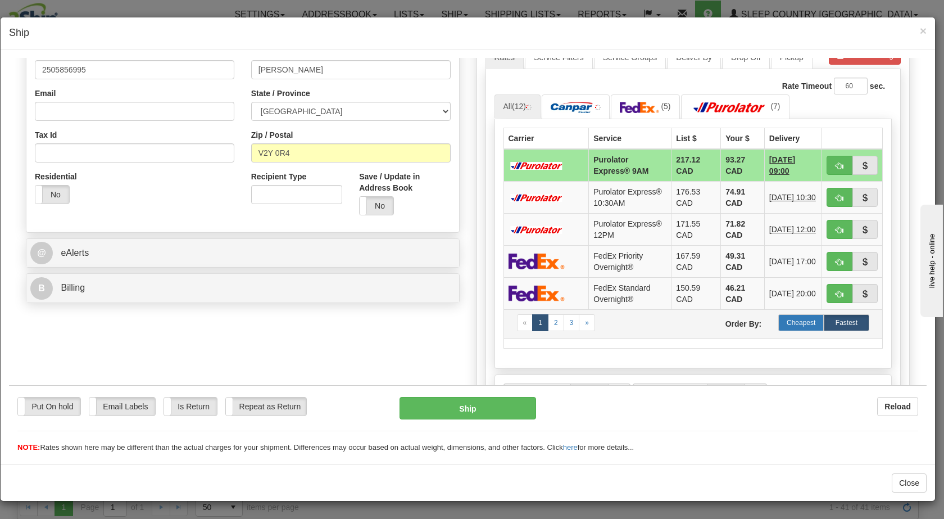
click at [493, 330] on label "Cheapest" at bounding box center [801, 322] width 46 height 17
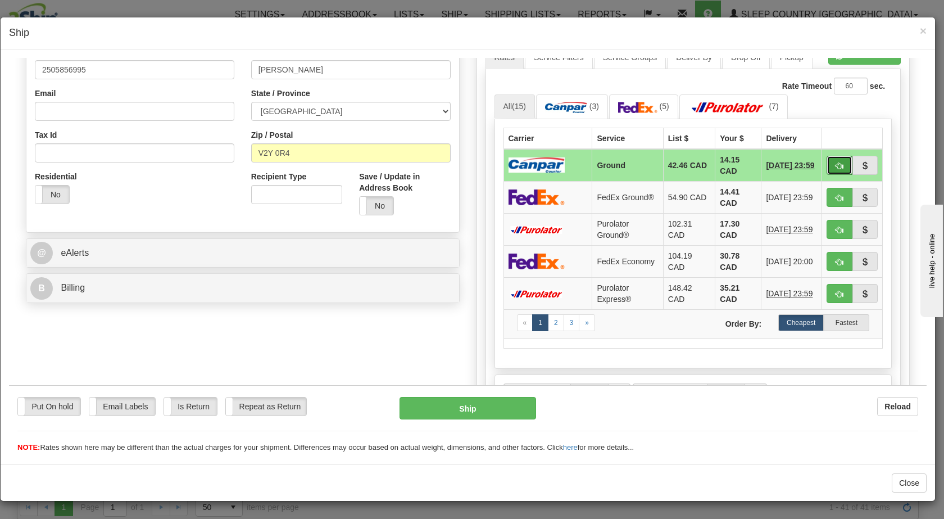
click at [493, 164] on span "button" at bounding box center [840, 165] width 8 height 7
type input "1"
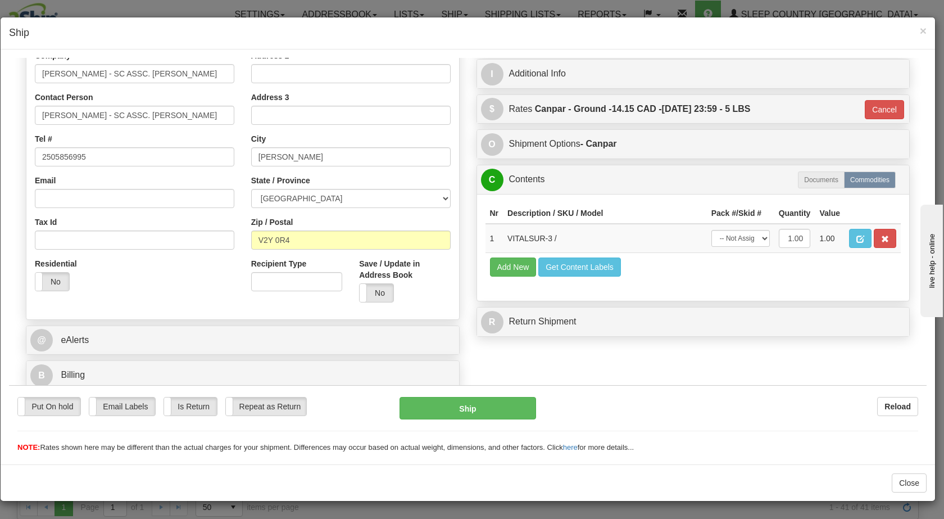
scroll to position [189, 0]
click at [480, 414] on button "Ship" at bounding box center [468, 407] width 136 height 22
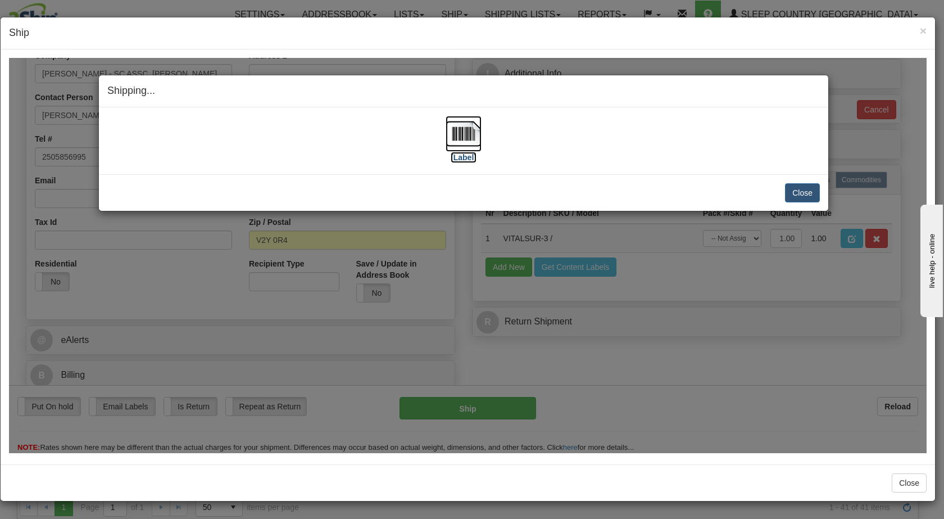
click at [467, 134] on img at bounding box center [464, 133] width 36 height 36
click at [493, 191] on button "Close" at bounding box center [802, 192] width 35 height 19
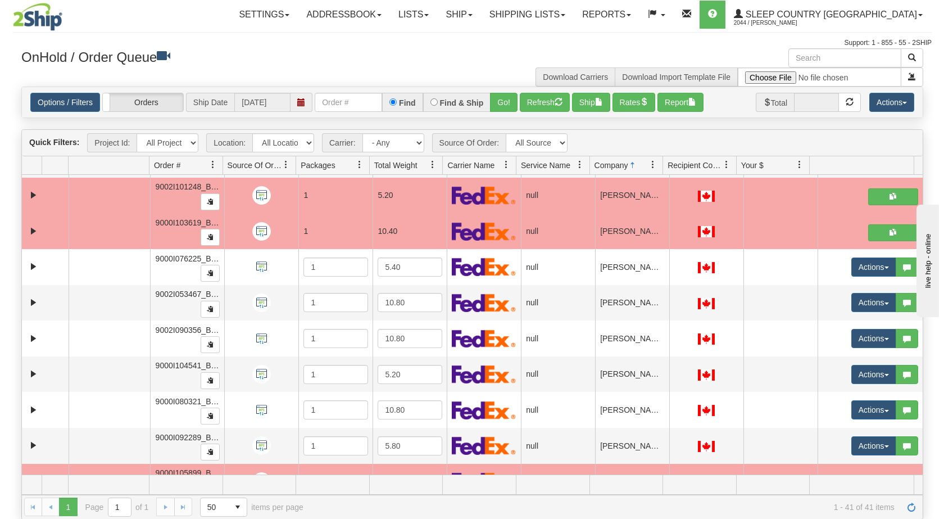
scroll to position [284, 0]
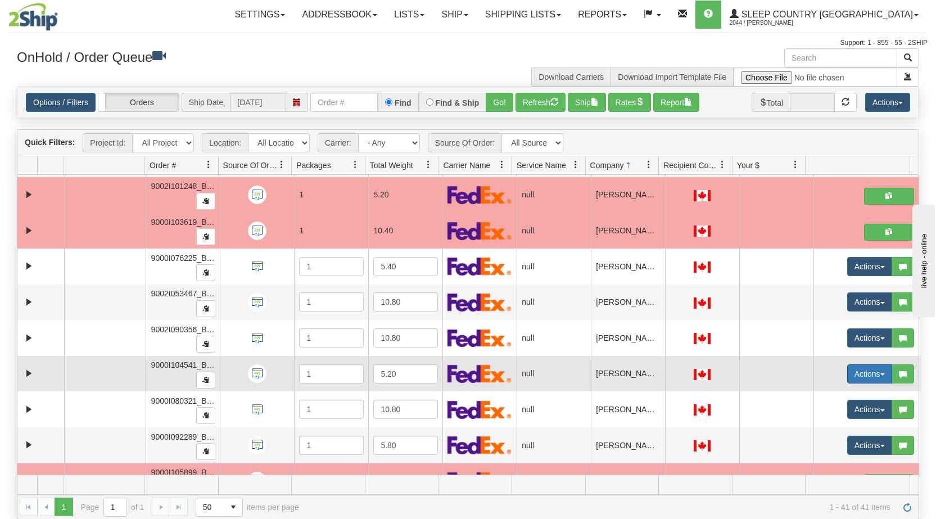
click at [493, 376] on button "Actions" at bounding box center [869, 373] width 45 height 19
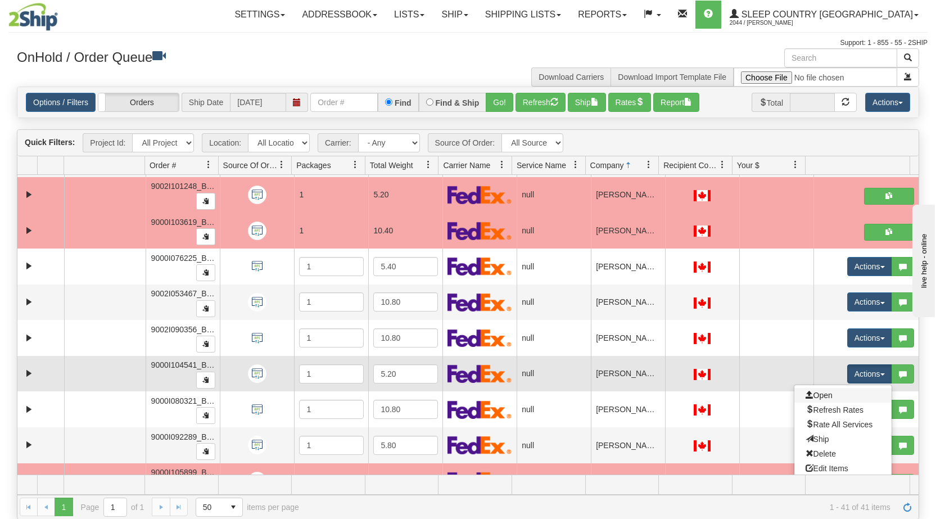
click at [493, 393] on link "Open" at bounding box center [842, 395] width 97 height 15
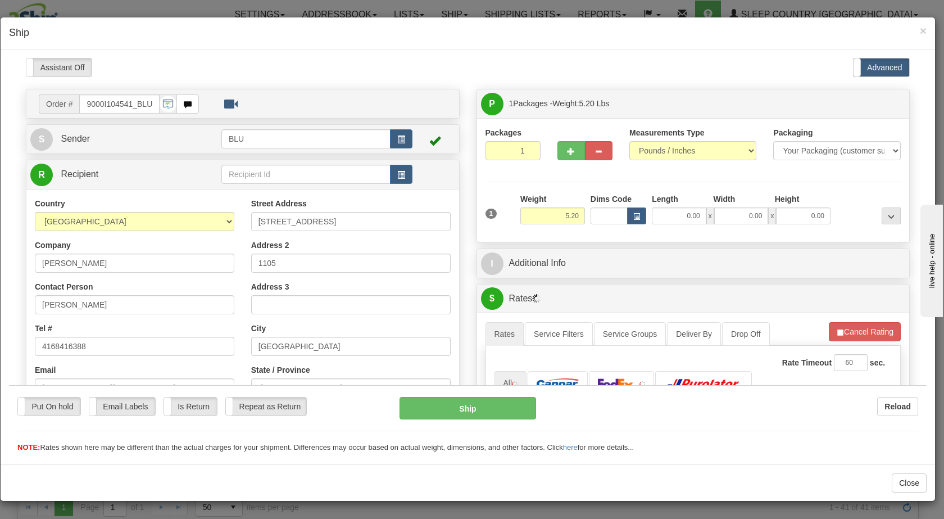
scroll to position [0, 0]
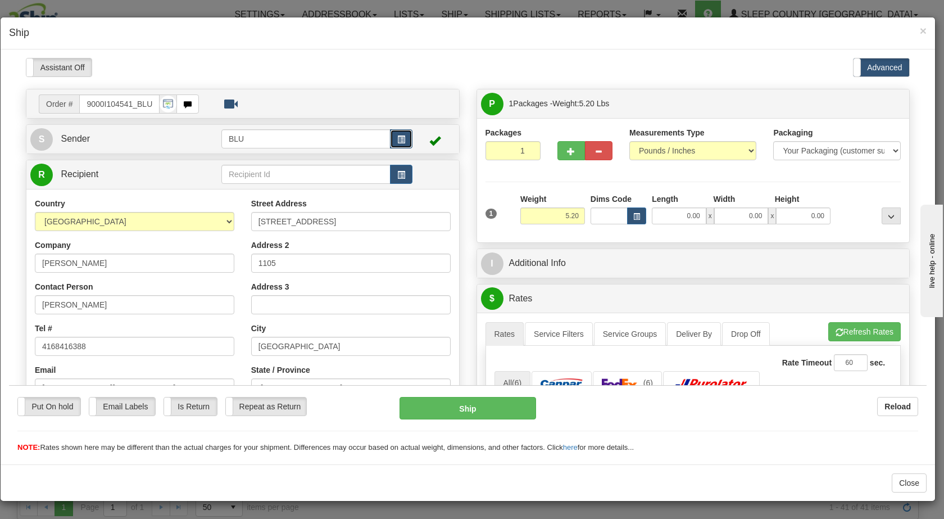
click at [398, 138] on span "button" at bounding box center [401, 138] width 8 height 7
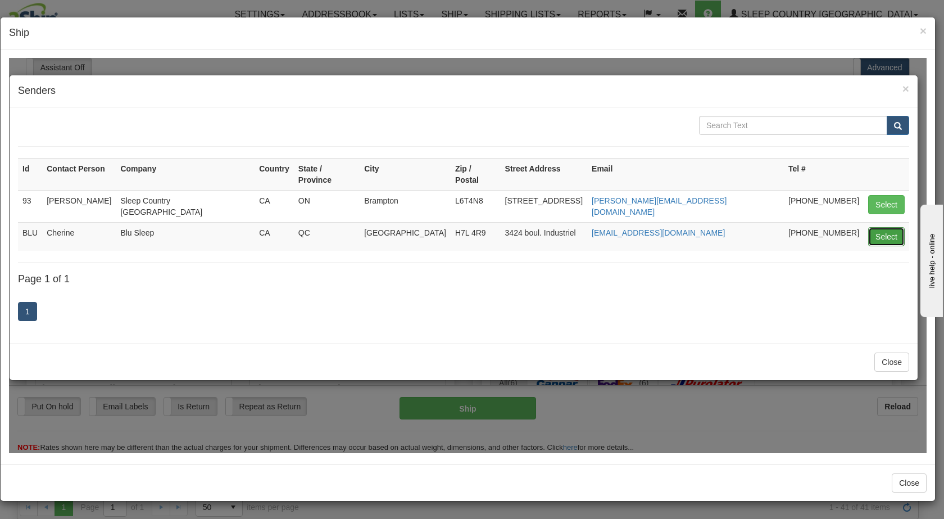
click at [493, 226] on button "Select" at bounding box center [886, 235] width 37 height 19
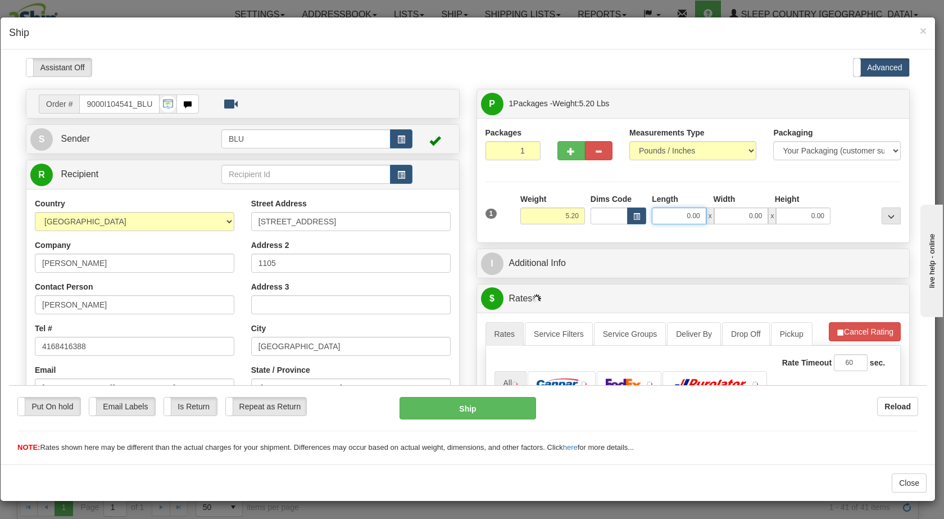
click at [493, 207] on input "0.00" at bounding box center [679, 215] width 55 height 17
type input "8.00"
click at [493, 220] on input "0.00" at bounding box center [741, 215] width 55 height 17
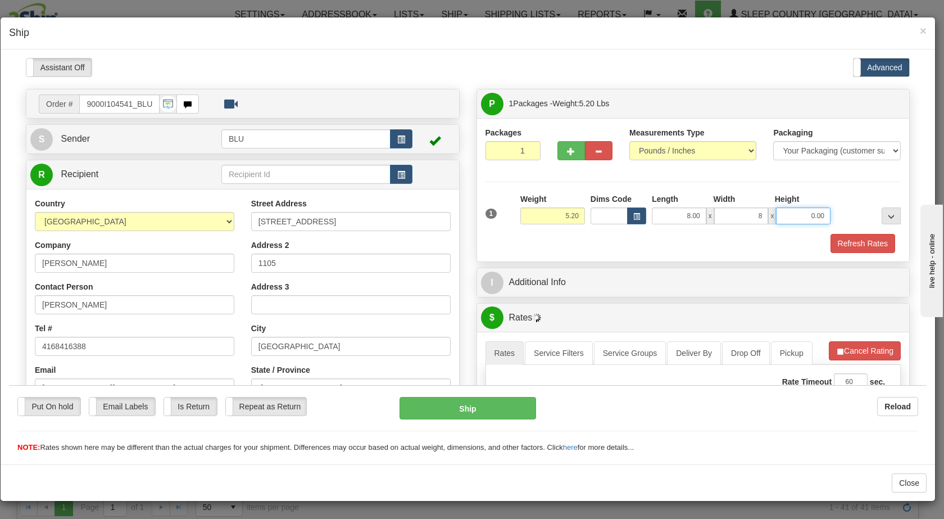
type input "8.00"
click at [493, 219] on input "0.00" at bounding box center [803, 215] width 55 height 17
type input "16.00"
click at [493, 213] on div at bounding box center [868, 208] width 70 height 31
click at [493, 240] on button "Refresh Rates" at bounding box center [862, 242] width 65 height 19
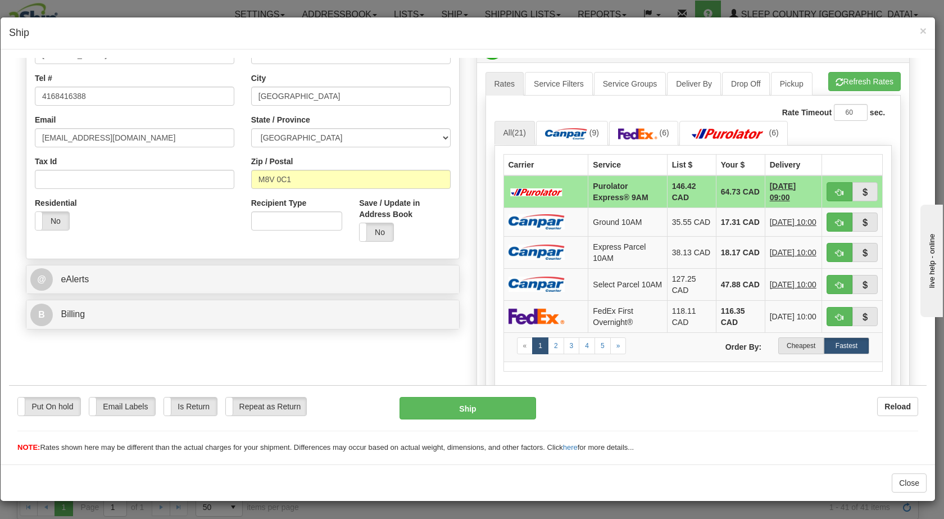
scroll to position [251, 0]
click at [493, 345] on label "Cheapest" at bounding box center [801, 344] width 46 height 17
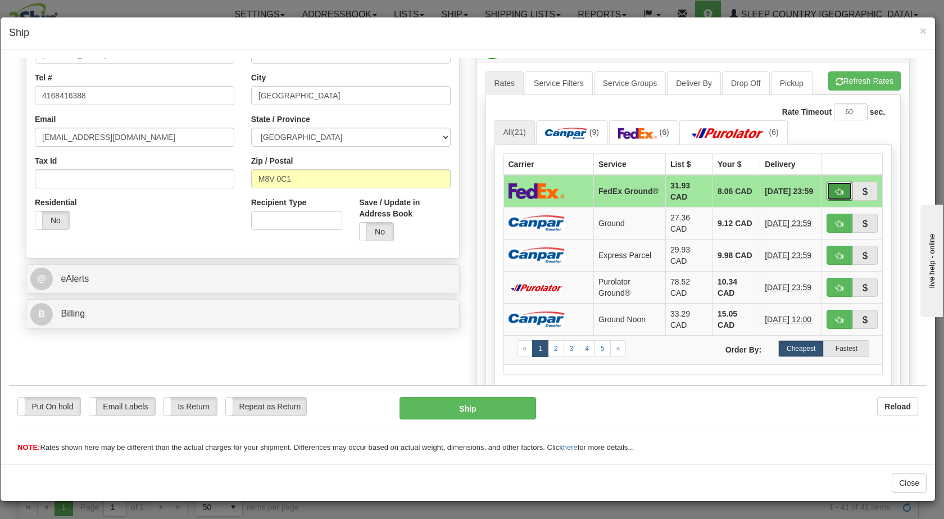
click at [493, 190] on span "button" at bounding box center [840, 191] width 8 height 7
type input "92"
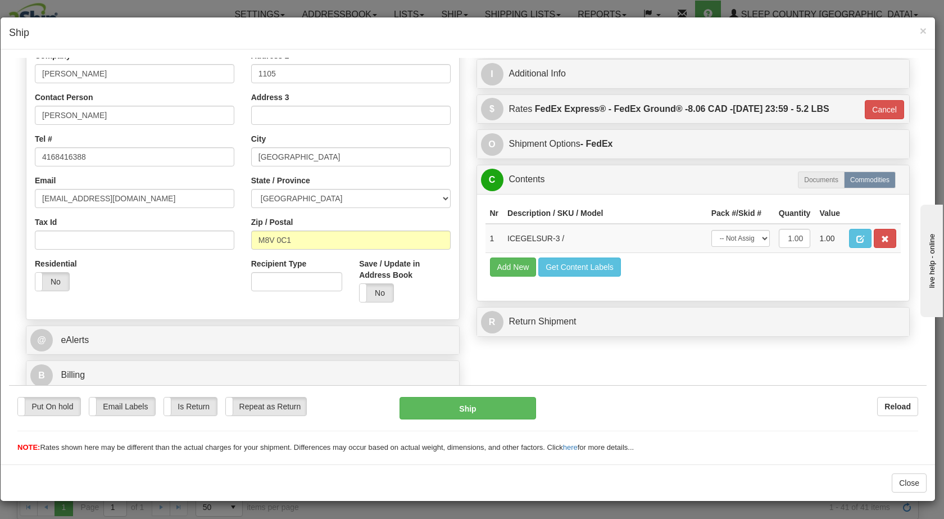
scroll to position [189, 0]
click at [473, 395] on div "Put On hold Put On hold Email Labels Email Labels Edit Is Return Is Return Repe…" at bounding box center [468, 418] width 918 height 68
click at [469, 409] on button "Ship" at bounding box center [468, 407] width 136 height 22
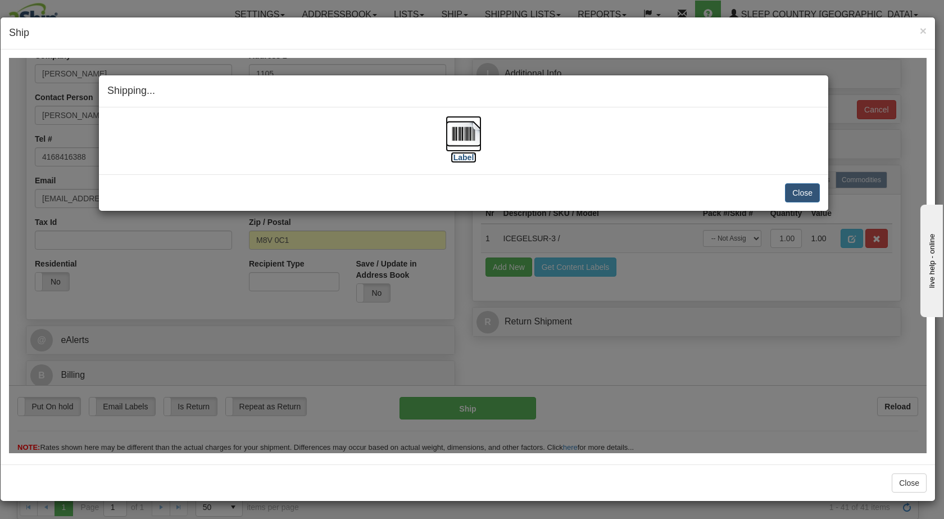
click at [464, 133] on img at bounding box center [464, 133] width 36 height 36
click at [493, 188] on button "Close" at bounding box center [802, 192] width 35 height 19
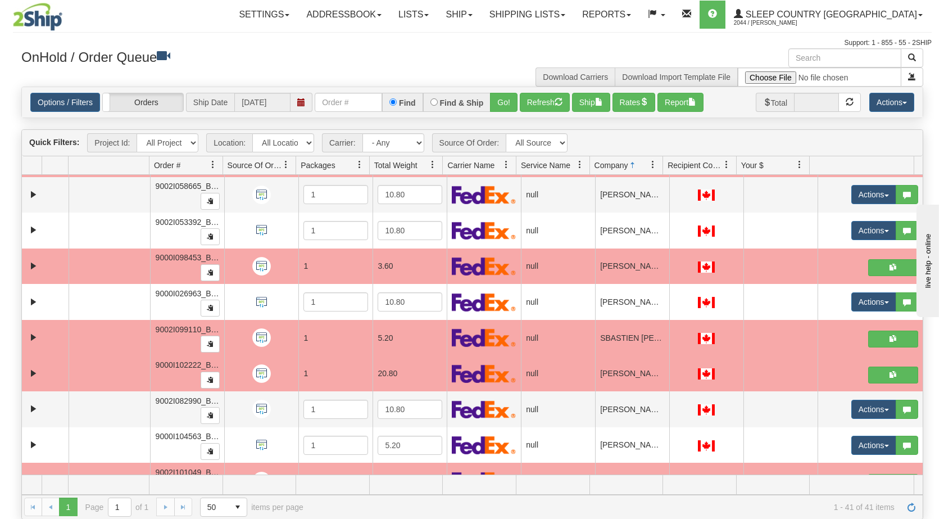
scroll to position [1165, 0]
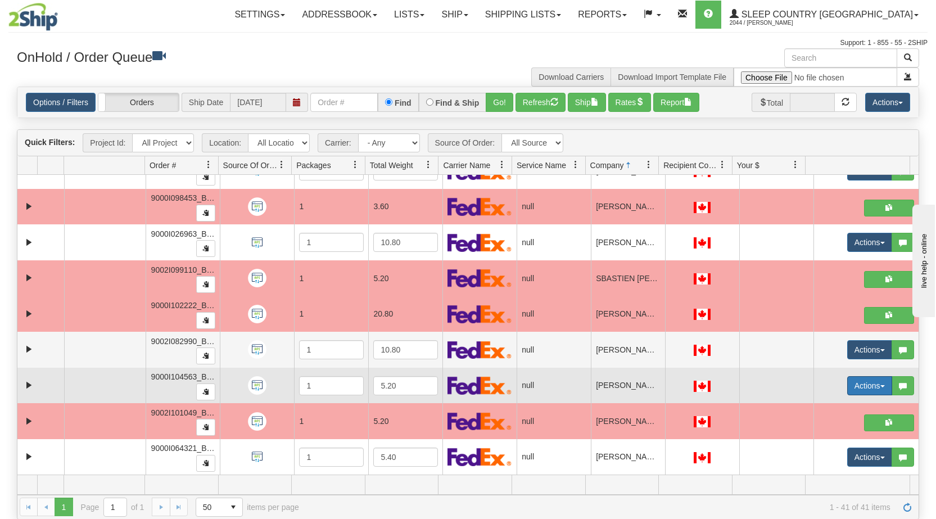
click at [493, 385] on button "Actions" at bounding box center [869, 385] width 45 height 19
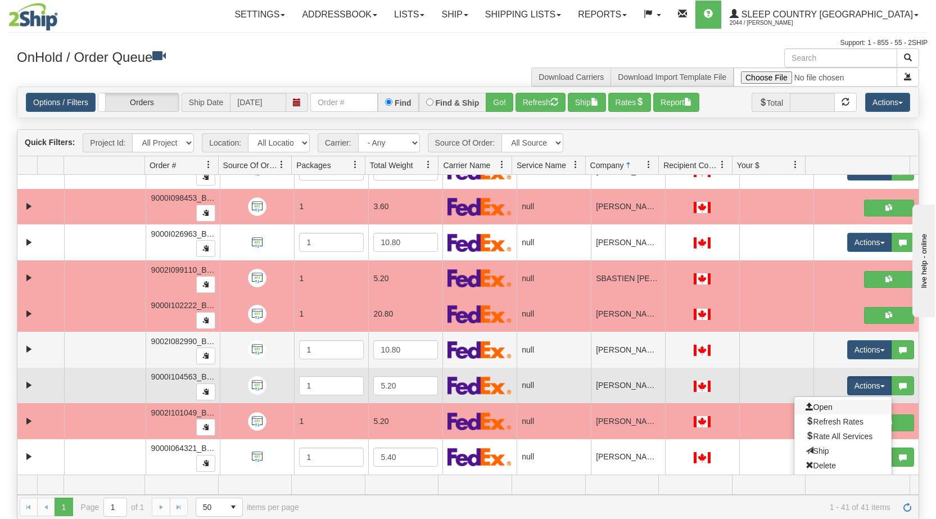
click at [493, 405] on link "Open" at bounding box center [842, 407] width 97 height 15
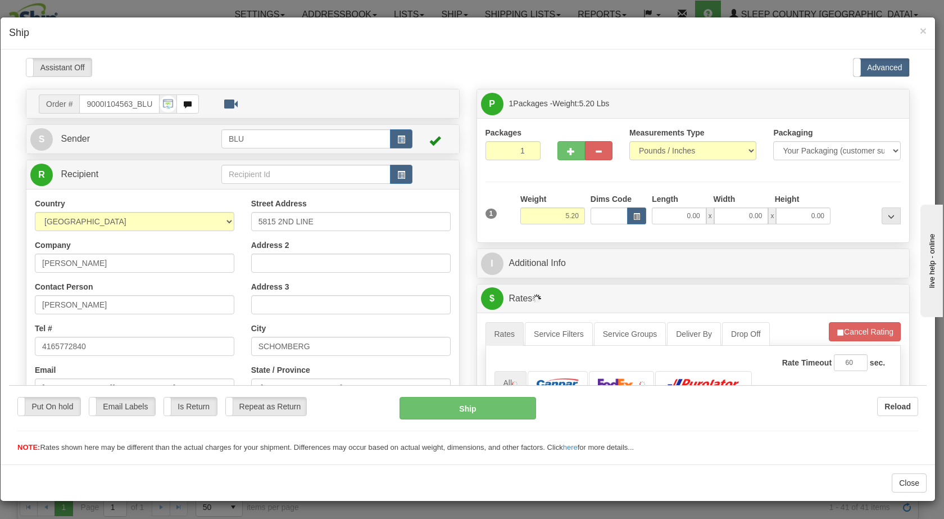
scroll to position [0, 0]
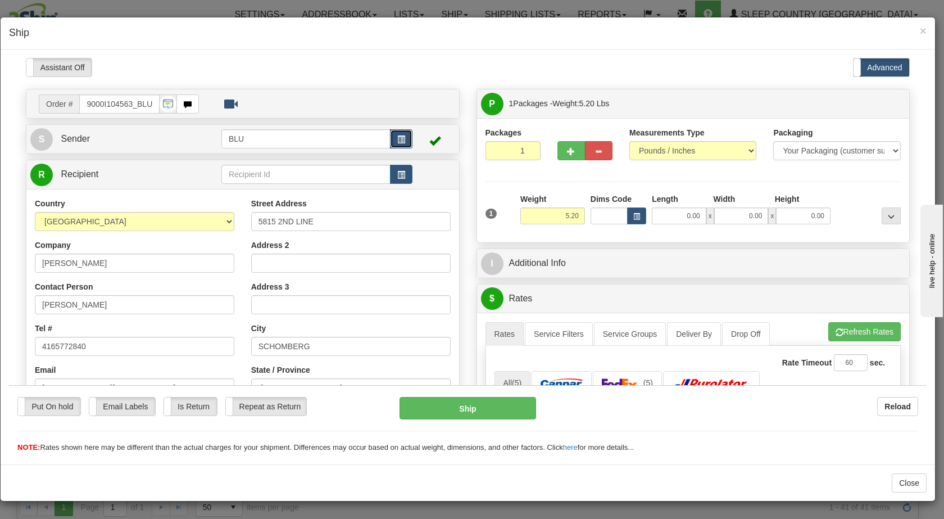
click at [395, 145] on button "button" at bounding box center [401, 138] width 22 height 19
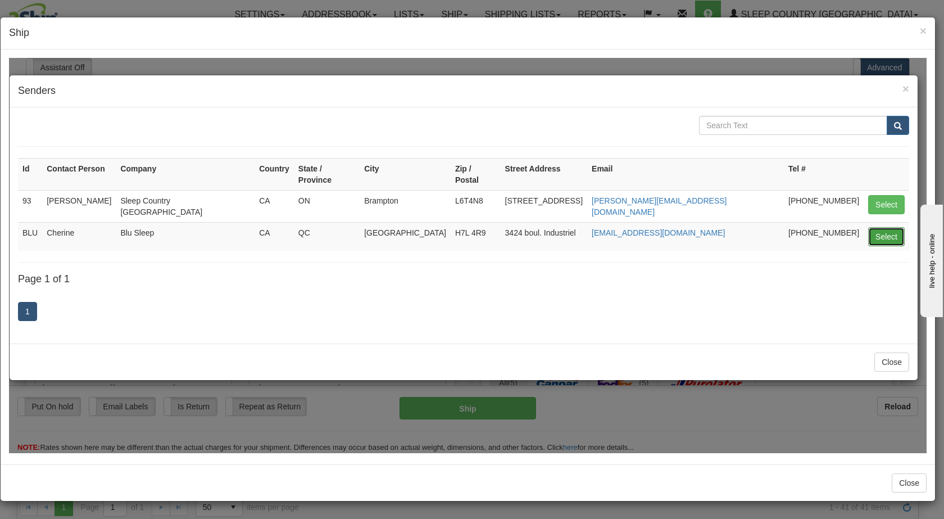
click at [493, 226] on button "Select" at bounding box center [886, 235] width 37 height 19
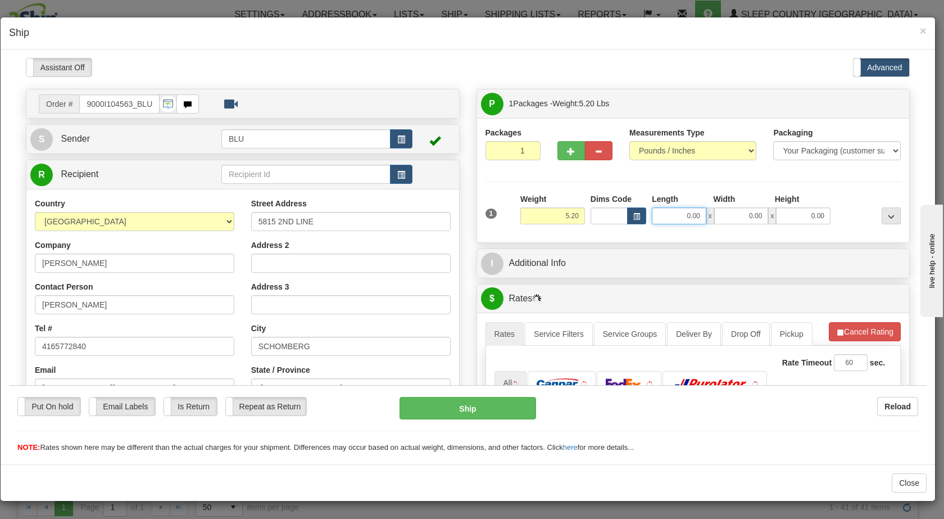
click at [493, 216] on input "0.00" at bounding box center [679, 215] width 55 height 17
type input "8.00"
click at [493, 210] on input "0.00" at bounding box center [741, 215] width 55 height 17
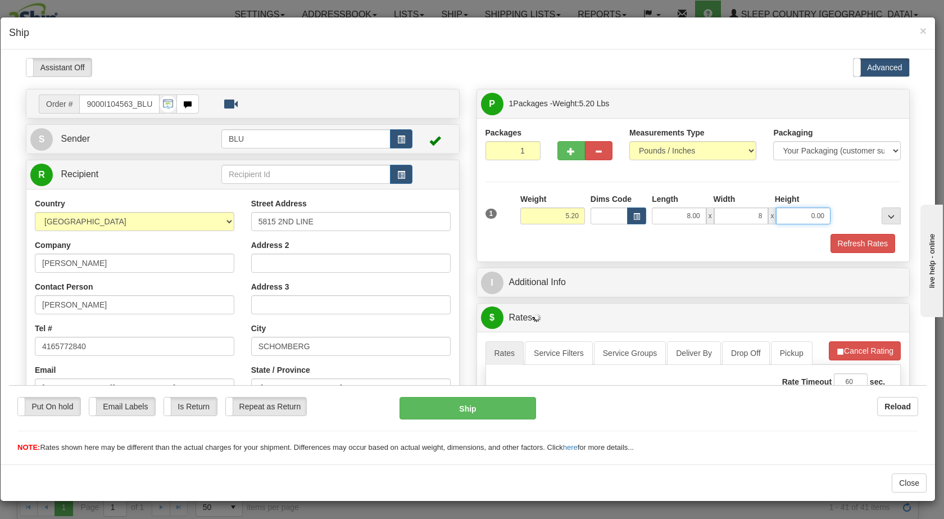
type input "8.00"
click at [493, 218] on input "0.00" at bounding box center [803, 215] width 55 height 17
type input "16.00"
click at [493, 202] on div at bounding box center [868, 208] width 70 height 31
click at [493, 241] on button "Refresh Rates" at bounding box center [862, 242] width 65 height 19
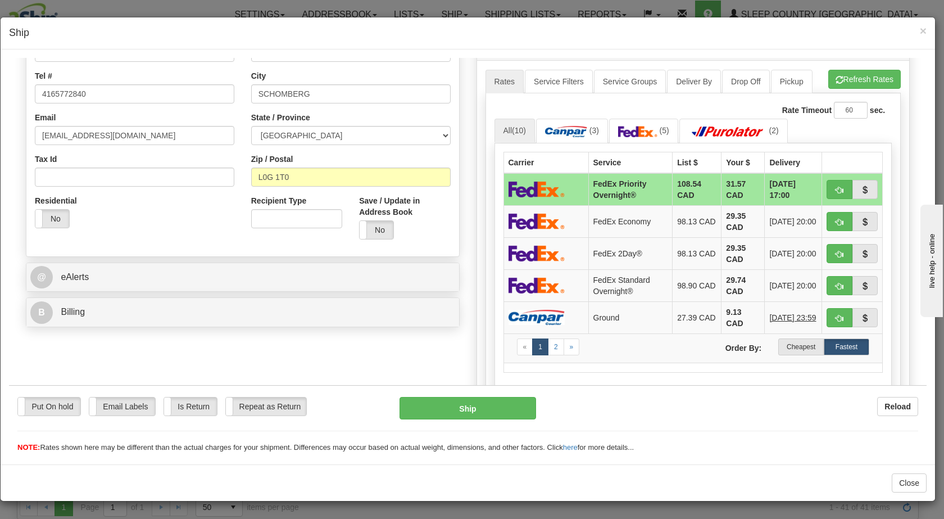
scroll to position [253, 0]
click at [493, 341] on label "Cheapest" at bounding box center [801, 345] width 46 height 17
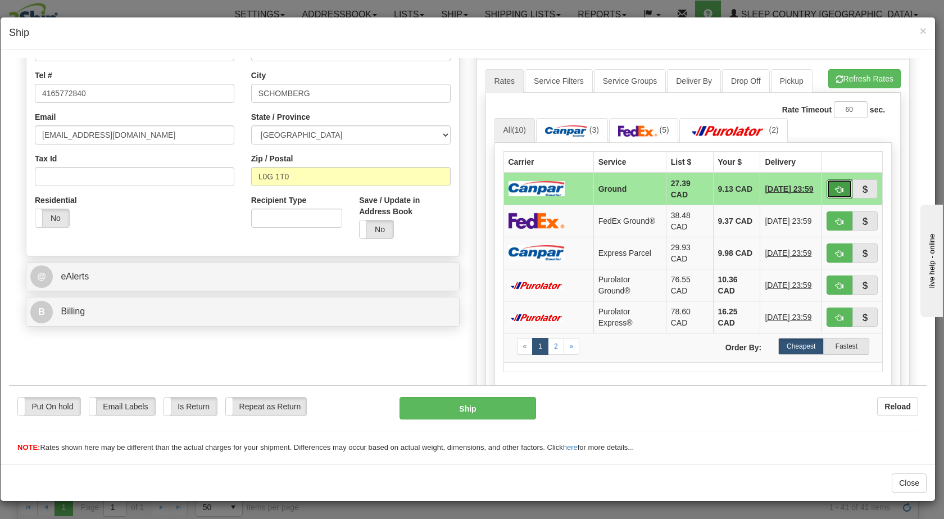
click at [493, 190] on span "button" at bounding box center [840, 188] width 8 height 7
type input "1"
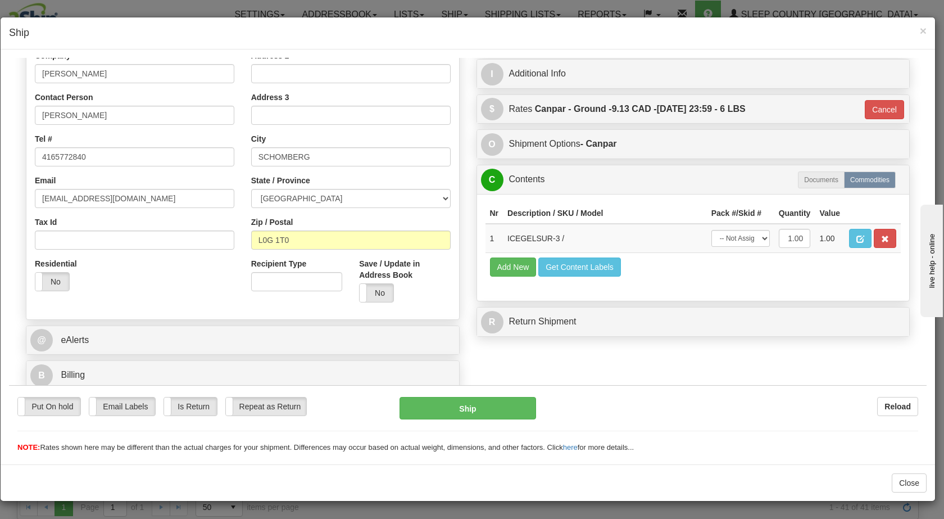
scroll to position [189, 0]
click at [443, 404] on button "Ship" at bounding box center [468, 407] width 136 height 22
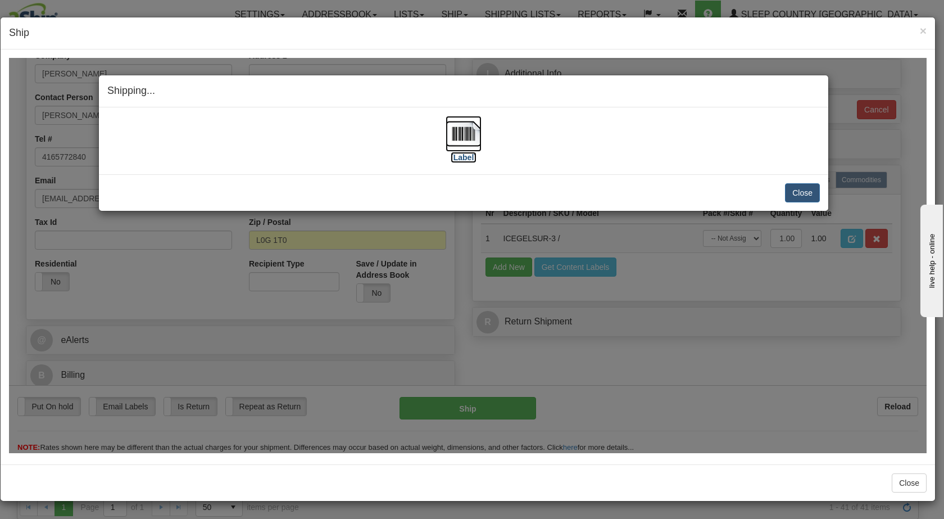
click at [459, 133] on img at bounding box center [464, 133] width 36 height 36
click at [493, 187] on button "Close" at bounding box center [802, 192] width 35 height 19
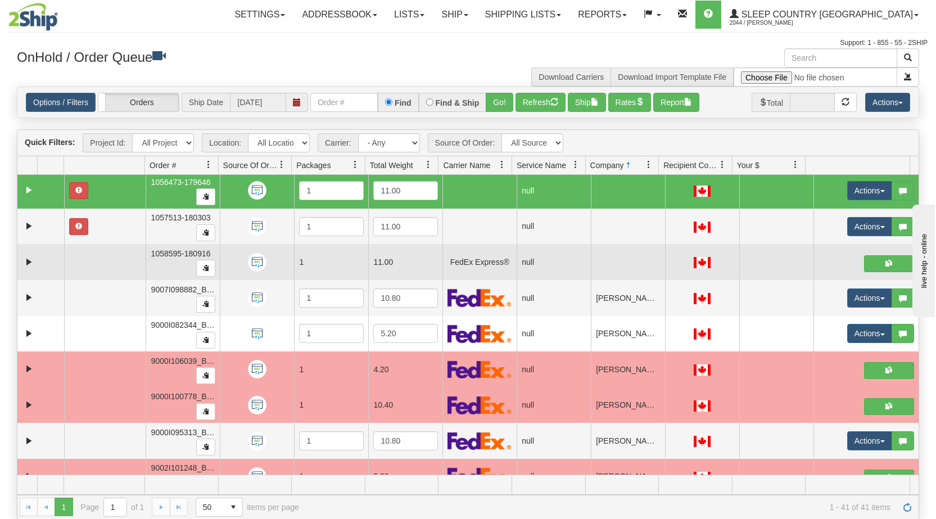
scroll to position [0, 0]
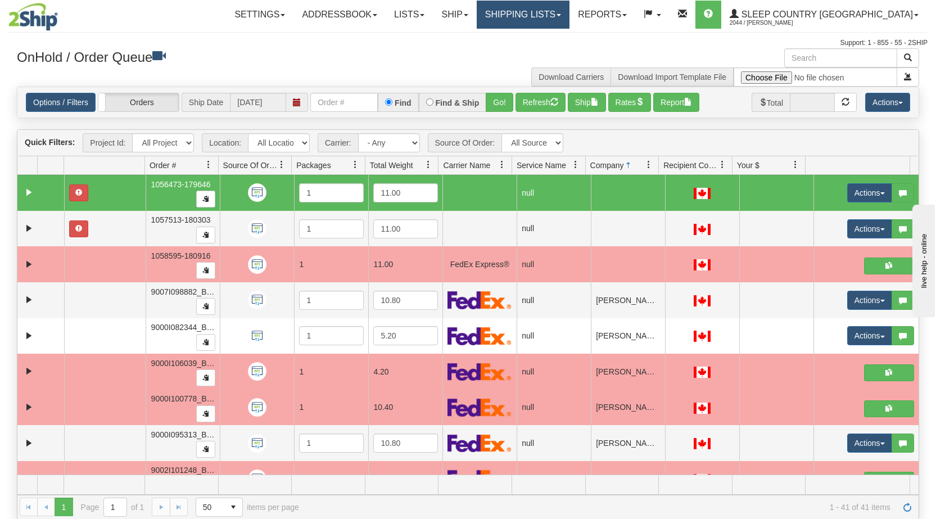
click at [493, 17] on link "Shipping lists" at bounding box center [522, 15] width 93 height 28
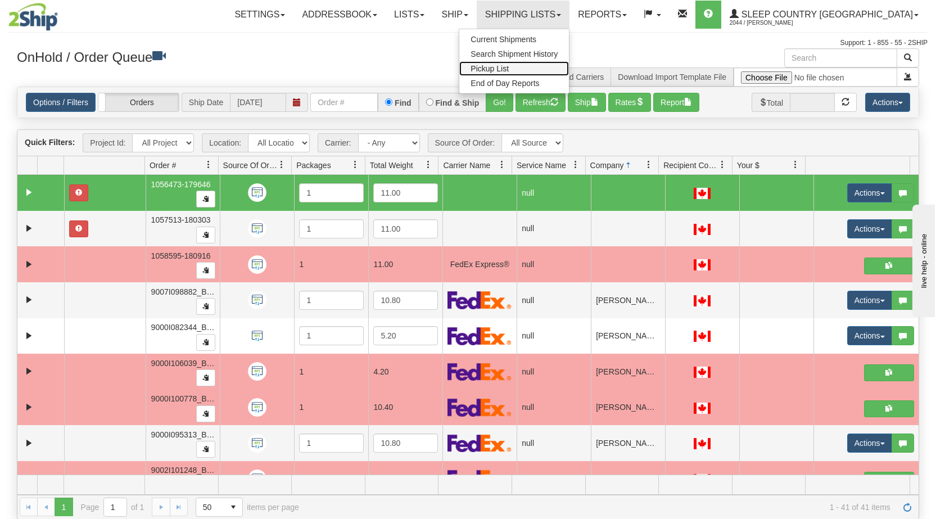
click at [493, 70] on span "Pickup List" at bounding box center [489, 68] width 38 height 9
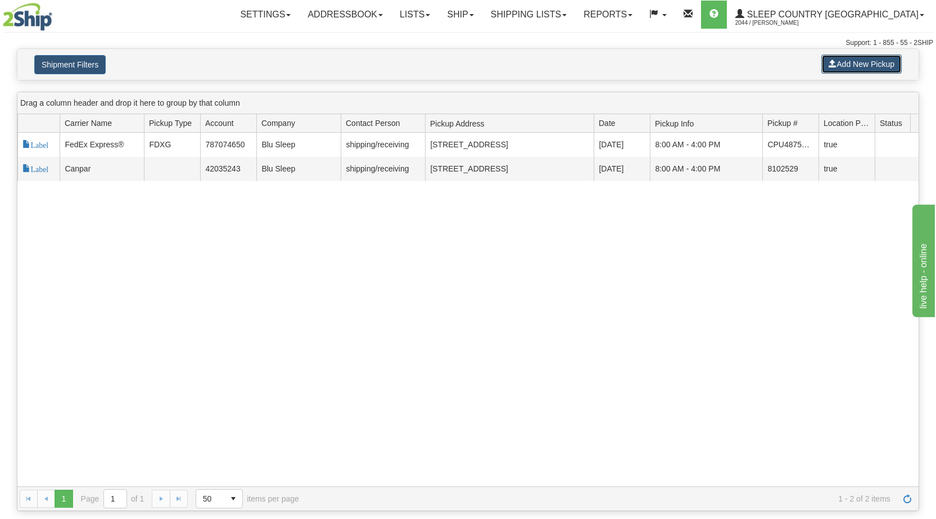
click at [841, 65] on button "Add New Pickup" at bounding box center [861, 64] width 80 height 19
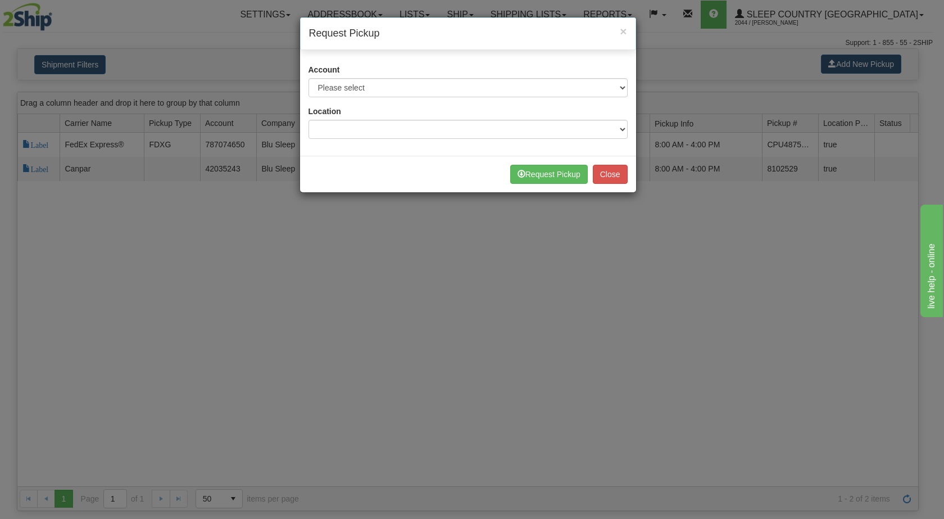
click at [577, 35] on h4 "Request Pickup" at bounding box center [468, 33] width 318 height 15
click at [514, 85] on select "Please select Canpar - 42035243 (Canpar 42035243) FedEx Express® - 787074650 (F…" at bounding box center [467, 87] width 319 height 19
select select "2"
click at [308, 78] on select "Please select Canpar - 42035243 (Canpar 42035243) FedEx Express® - 787074650 (F…" at bounding box center [467, 87] width 319 height 19
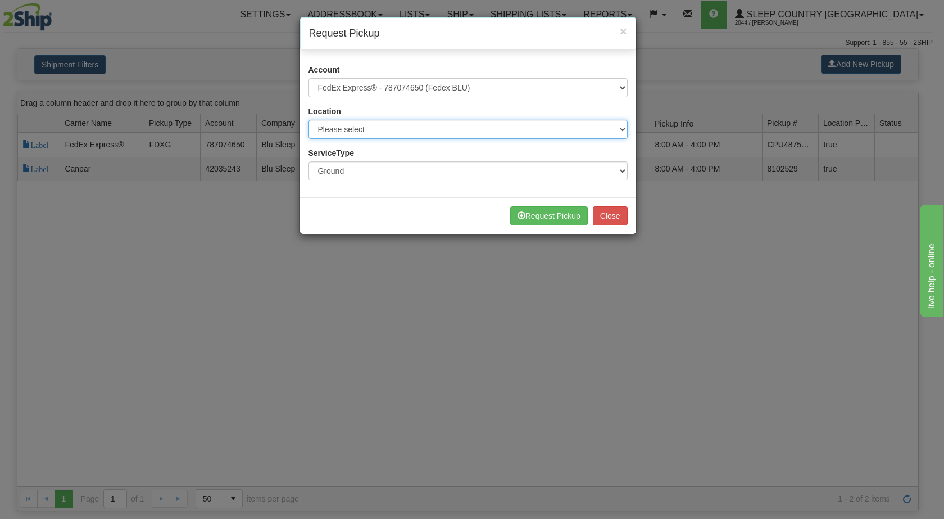
click at [425, 130] on select "Please select BLU" at bounding box center [467, 129] width 319 height 19
select select "6710"
click at [308, 120] on select "Please select BLU" at bounding box center [467, 129] width 319 height 19
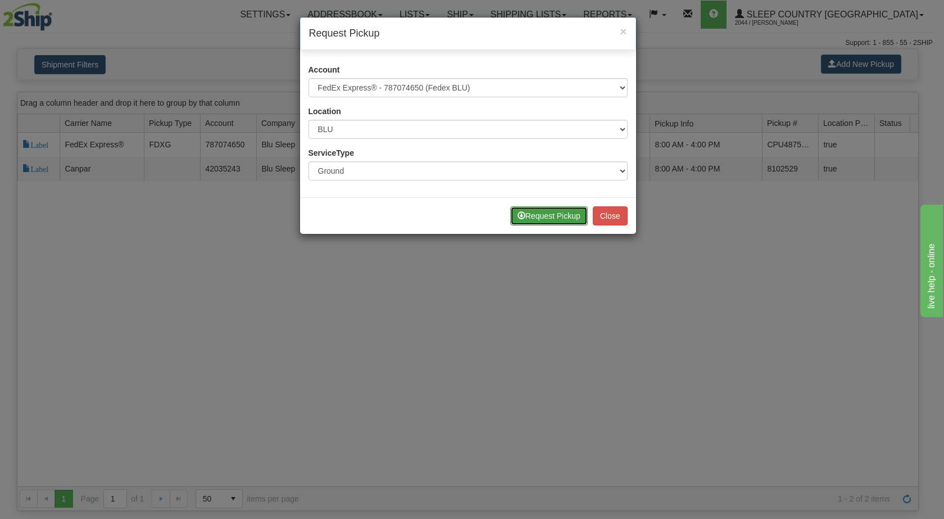
click at [535, 211] on button "Request Pickup" at bounding box center [549, 215] width 78 height 19
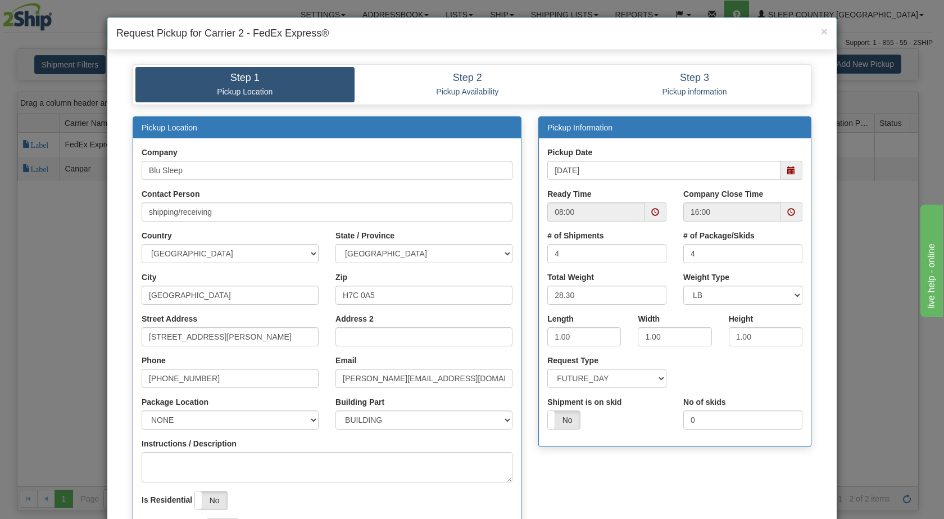
click at [788, 171] on span at bounding box center [791, 170] width 8 height 8
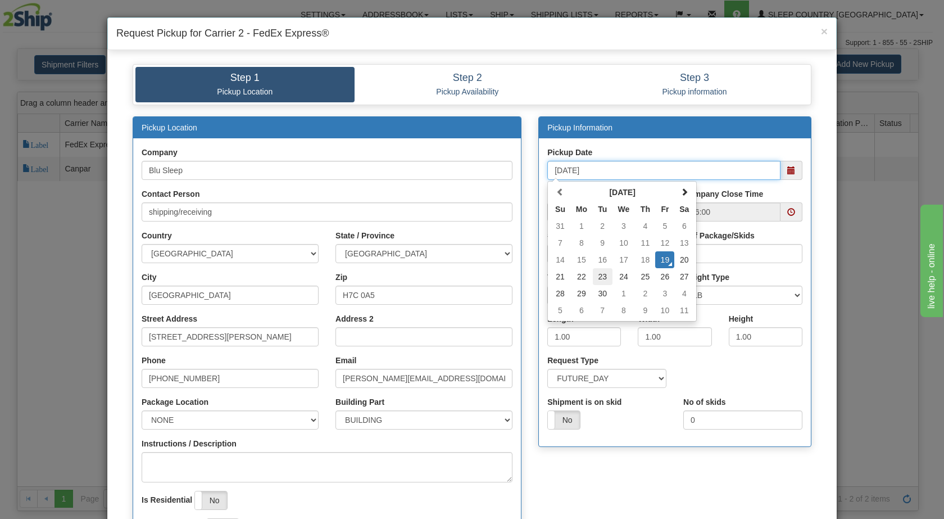
click at [600, 277] on td "23" at bounding box center [603, 276] width 20 height 17
type input "[DATE]"
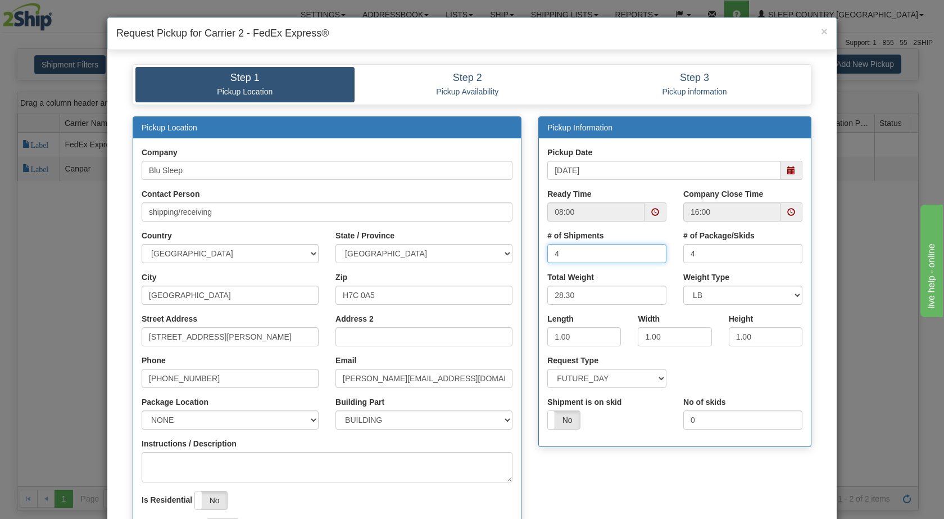
click at [598, 252] on input "4" at bounding box center [606, 253] width 119 height 19
drag, startPoint x: 577, startPoint y: 293, endPoint x: 534, endPoint y: 289, distance: 42.9
click at [539, 289] on div "Total Weight 28.30" at bounding box center [607, 292] width 136 height 42
type input "30"
click at [561, 310] on div "Total Weight 30" at bounding box center [607, 292] width 136 height 42
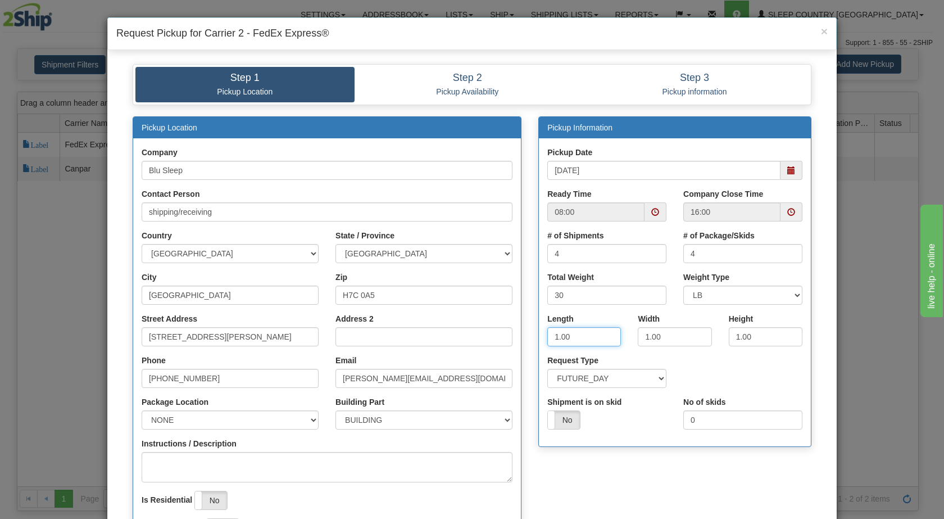
click at [553, 334] on input "1.00" at bounding box center [584, 336] width 74 height 19
type input "16.00"
click at [641, 333] on input "1.00" at bounding box center [675, 336] width 74 height 19
type input "8.00"
click at [735, 333] on input "1.00" at bounding box center [766, 336] width 74 height 19
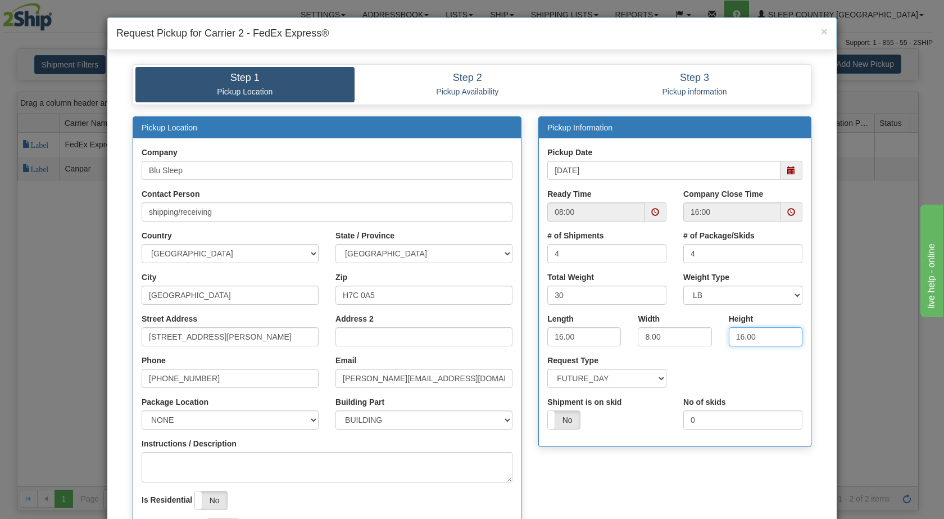
type input "16.00"
click at [757, 366] on div "Request Type SAME_DAY FUTURE_DAY" at bounding box center [675, 376] width 272 height 42
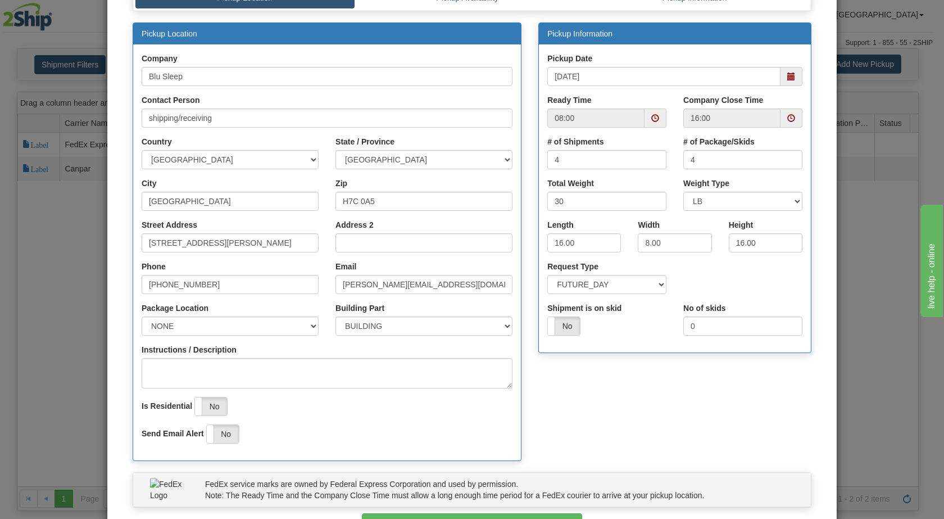
scroll to position [147, 0]
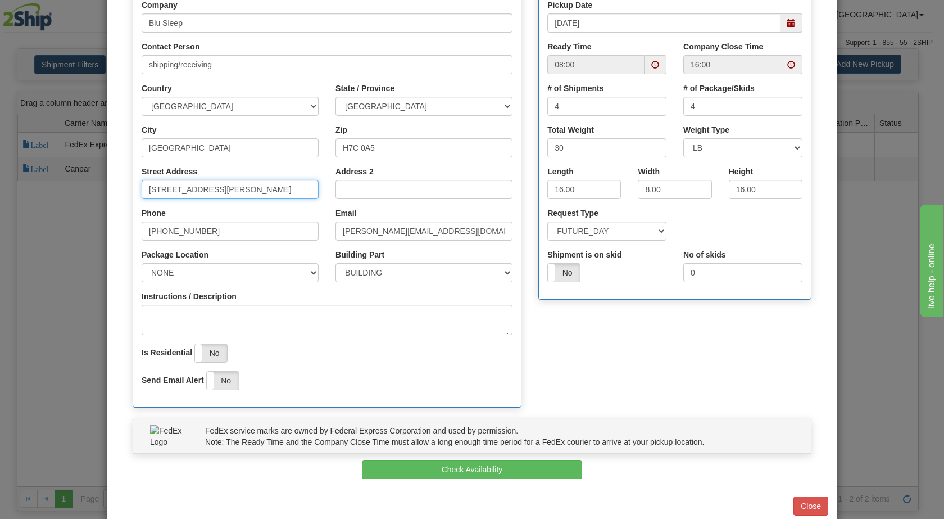
click at [259, 191] on input "[STREET_ADDRESS][PERSON_NAME]" at bounding box center [230, 189] width 177 height 19
click at [259, 191] on input "Street Address" at bounding box center [230, 189] width 177 height 19
type input "3424 BOUL INDUSTRIEL"
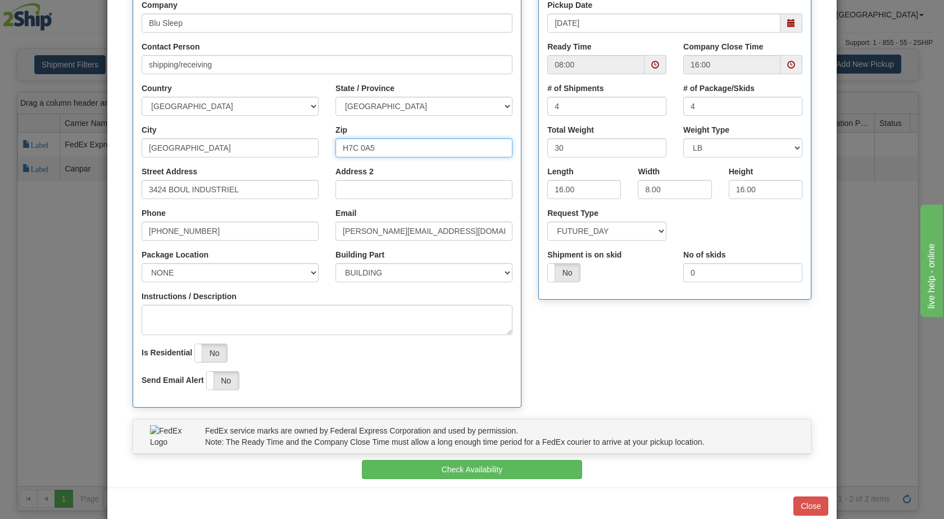
click at [385, 148] on input "H7C 0A5" at bounding box center [423, 147] width 177 height 19
click at [385, 148] on input "Zip" at bounding box center [423, 147] width 177 height 19
type input "H7L 4R9"
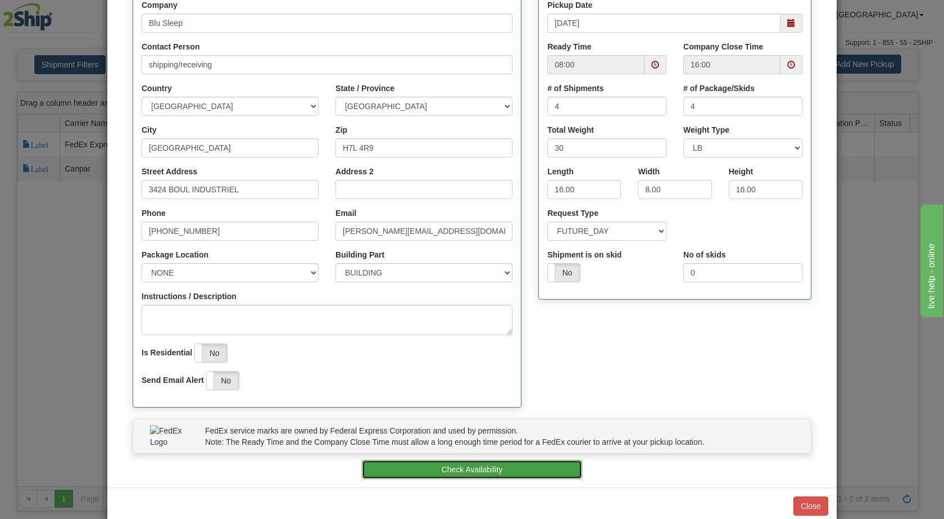
click at [396, 467] on button "Check Availability" at bounding box center [472, 469] width 221 height 19
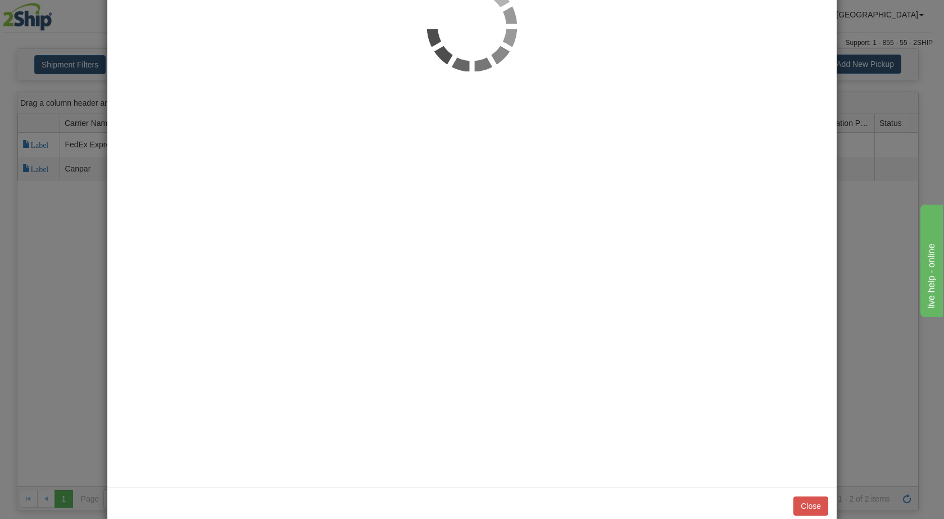
scroll to position [0, 0]
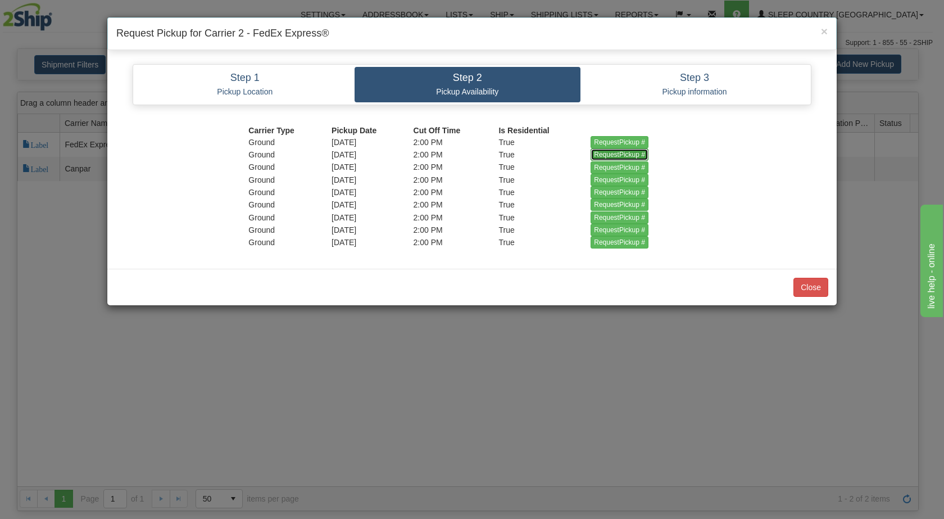
click at [621, 155] on input "RequestPickup #" at bounding box center [620, 154] width 58 height 12
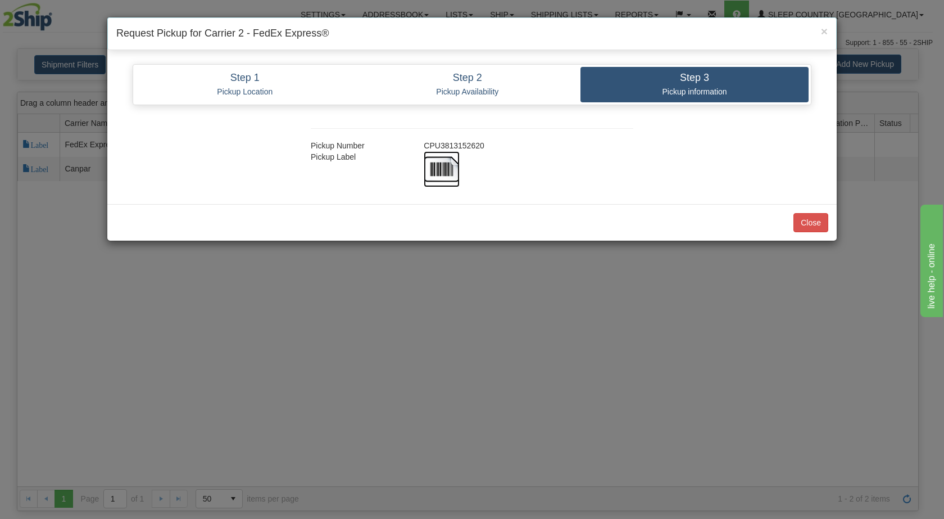
click at [443, 166] on img at bounding box center [442, 169] width 36 height 36
click at [811, 221] on button "Close" at bounding box center [810, 222] width 35 height 19
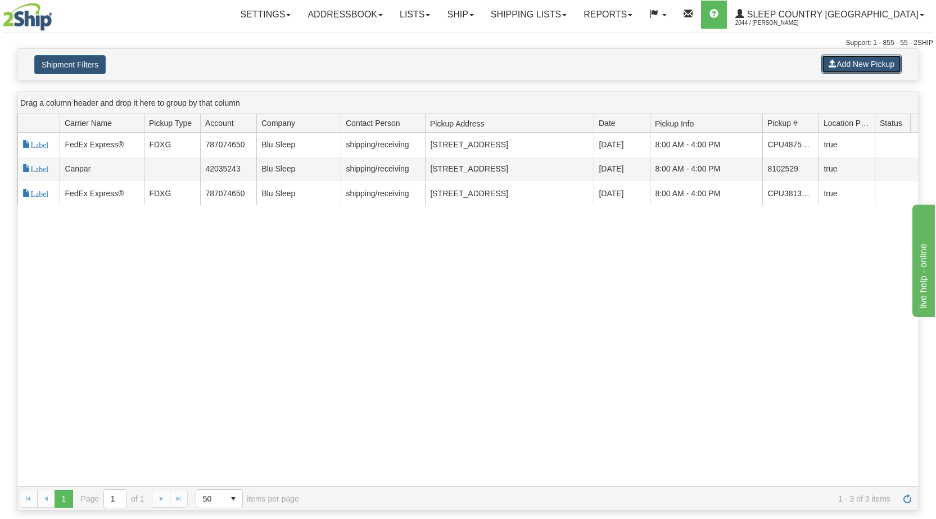
click at [853, 63] on button "Add New Pickup" at bounding box center [861, 64] width 80 height 19
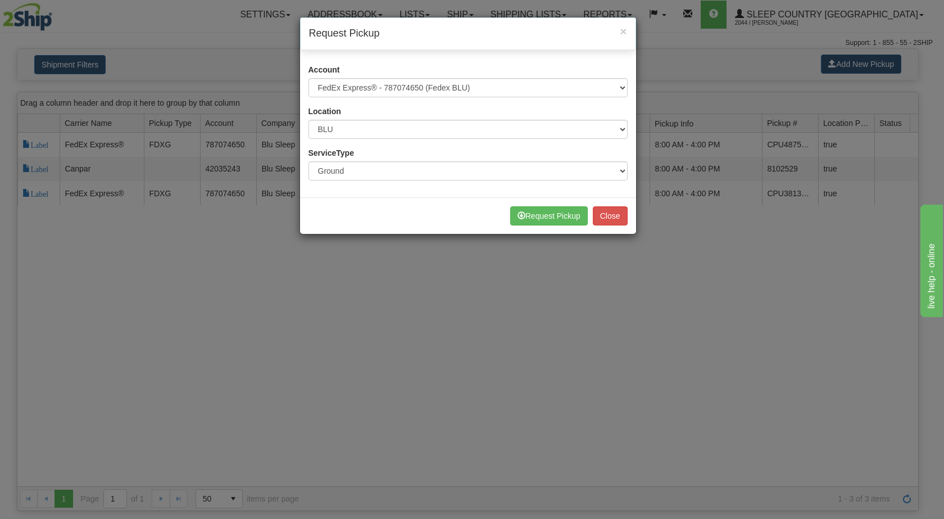
click at [545, 30] on h4 "Request Pickup" at bounding box center [468, 33] width 318 height 15
click at [547, 83] on select "Please select Canpar - 42035243 (Canpar 42035243) FedEx Express® - 787074650 (F…" at bounding box center [467, 87] width 319 height 19
select select "14"
click at [308, 78] on select "Please select Canpar - 42035243 (Canpar 42035243) FedEx Express® - 787074650 (F…" at bounding box center [467, 87] width 319 height 19
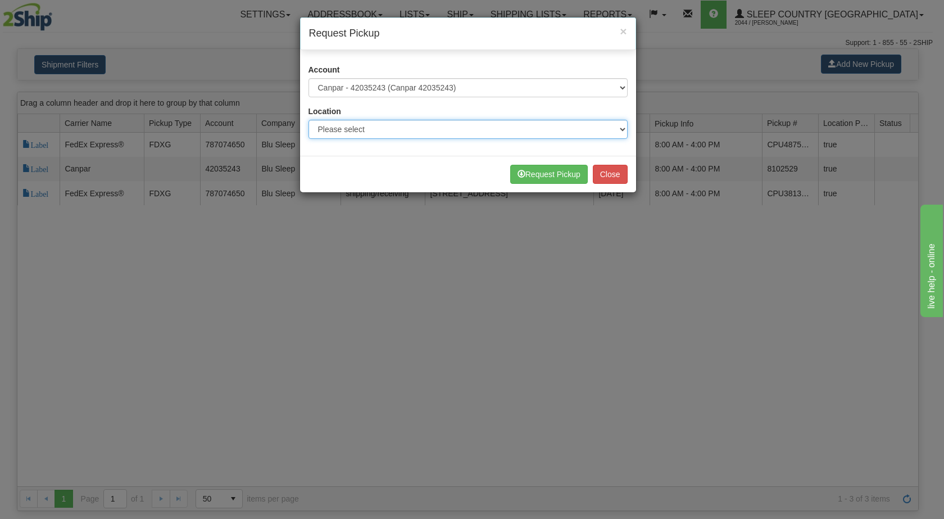
click at [452, 128] on select "Please select Ameriwood DC BECO BLU CATH [PERSON_NAME] DUVET FASUS IMRU JASZ LU…" at bounding box center [467, 129] width 319 height 19
select select "6710"
click at [308, 120] on select "Please select Ameriwood DC BECO BLU CATH [PERSON_NAME] DUVET FASUS IMRU JASZ LU…" at bounding box center [467, 129] width 319 height 19
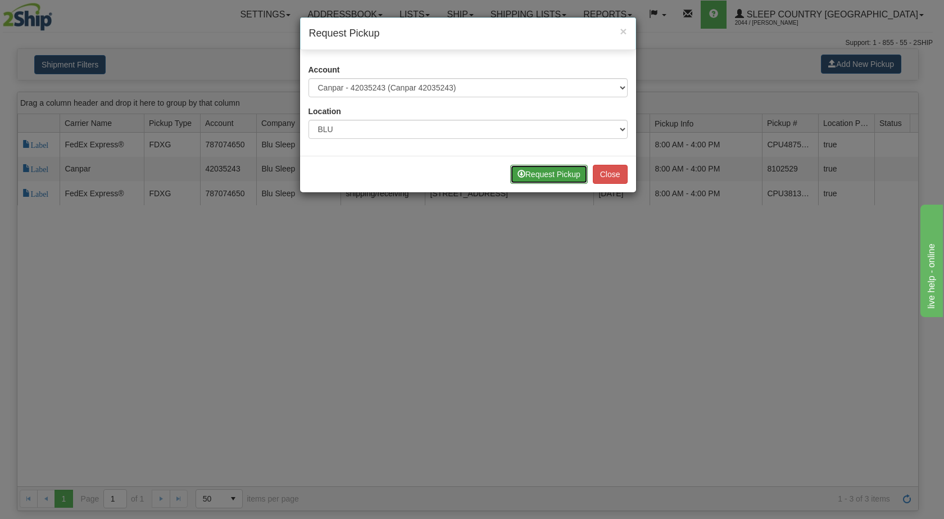
click at [550, 177] on button "Request Pickup" at bounding box center [549, 174] width 78 height 19
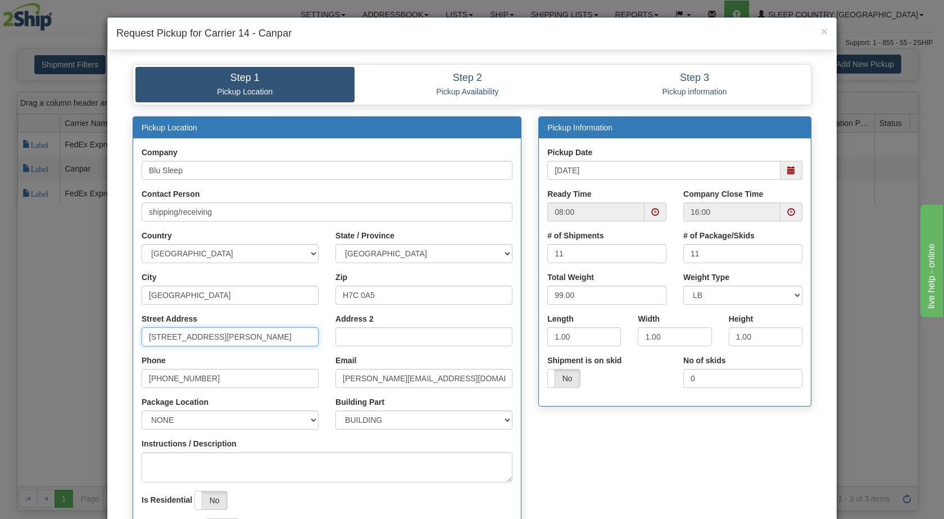
click at [219, 339] on input "[STREET_ADDRESS][PERSON_NAME]" at bounding box center [230, 336] width 177 height 19
click at [219, 339] on input "Street Address" at bounding box center [230, 336] width 177 height 19
type input "3424 BOUL INDUSTRIEL"
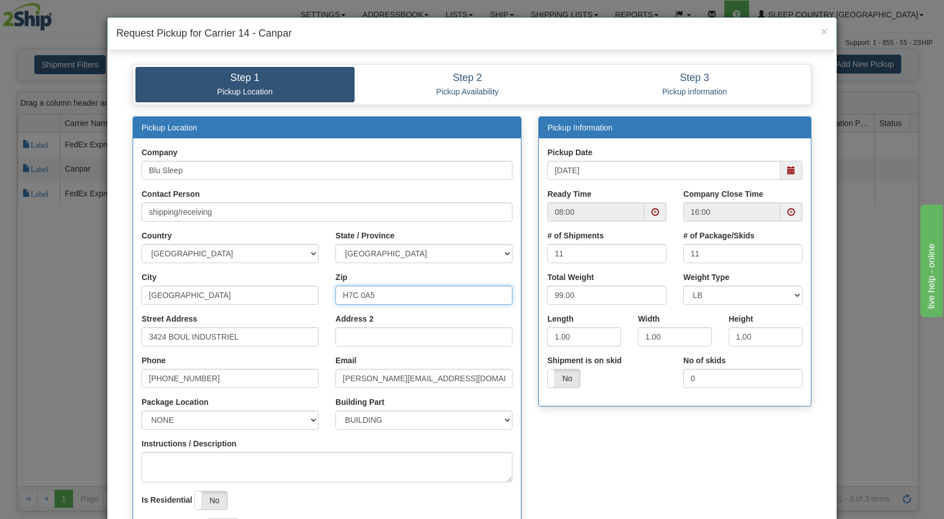
click at [365, 298] on input "H7C 0A5" at bounding box center [423, 294] width 177 height 19
click at [365, 298] on input "Zip" at bounding box center [423, 294] width 177 height 19
type input "H7L 4R9"
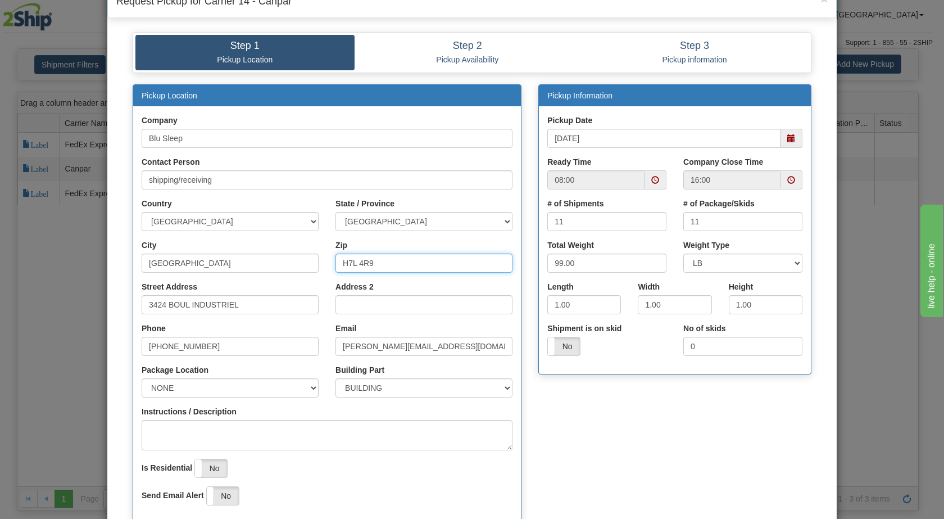
scroll to position [33, 0]
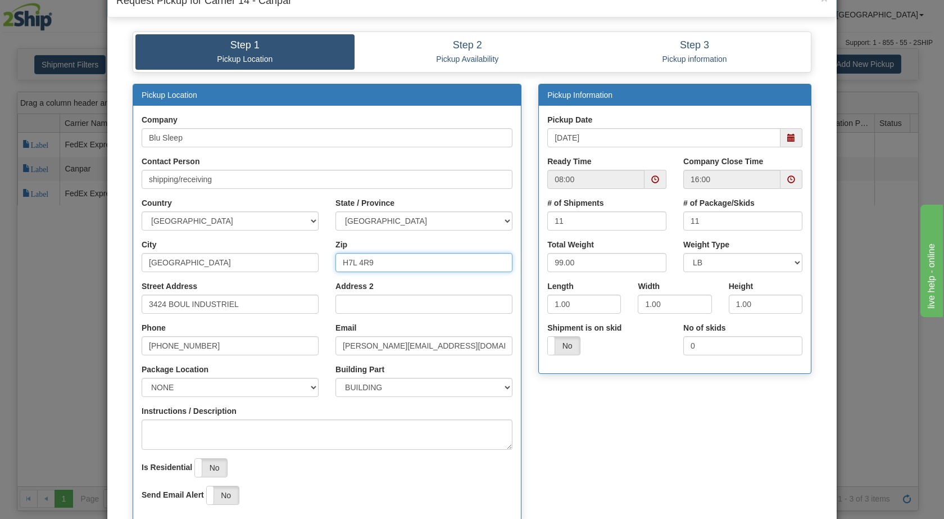
click at [787, 137] on span at bounding box center [791, 138] width 8 height 8
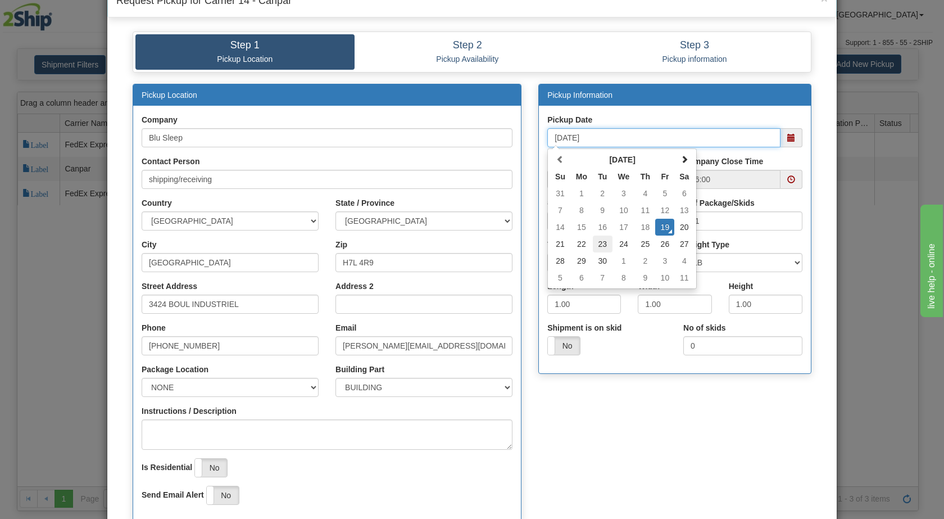
click at [597, 247] on td "23" at bounding box center [603, 243] width 20 height 17
type input "[DATE]"
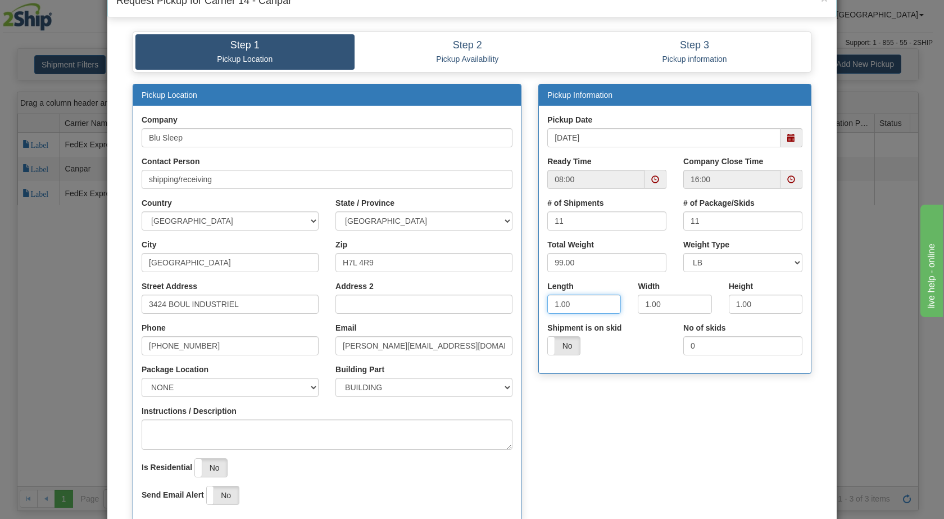
click at [553, 301] on input "1.00" at bounding box center [584, 303] width 74 height 19
type input "16.00"
click at [645, 302] on input "1.00" at bounding box center [675, 303] width 74 height 19
click at [639, 302] on input "1.00" at bounding box center [675, 303] width 74 height 19
type input "8.00"
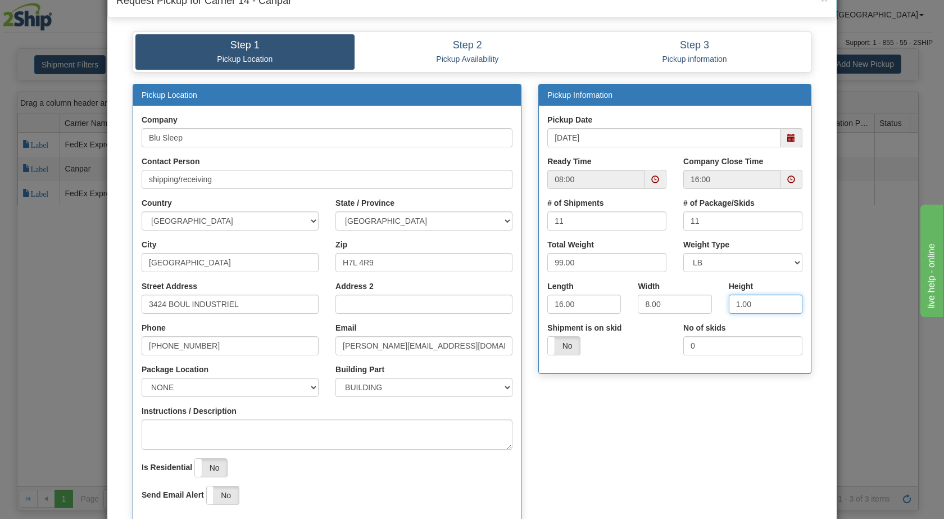
drag, startPoint x: 736, startPoint y: 302, endPoint x: 721, endPoint y: 301, distance: 14.1
click at [721, 301] on div "Height 1.00" at bounding box center [765, 301] width 90 height 42
type input "16.00"
click at [557, 262] on input "99.00" at bounding box center [606, 262] width 119 height 19
type input "90.00"
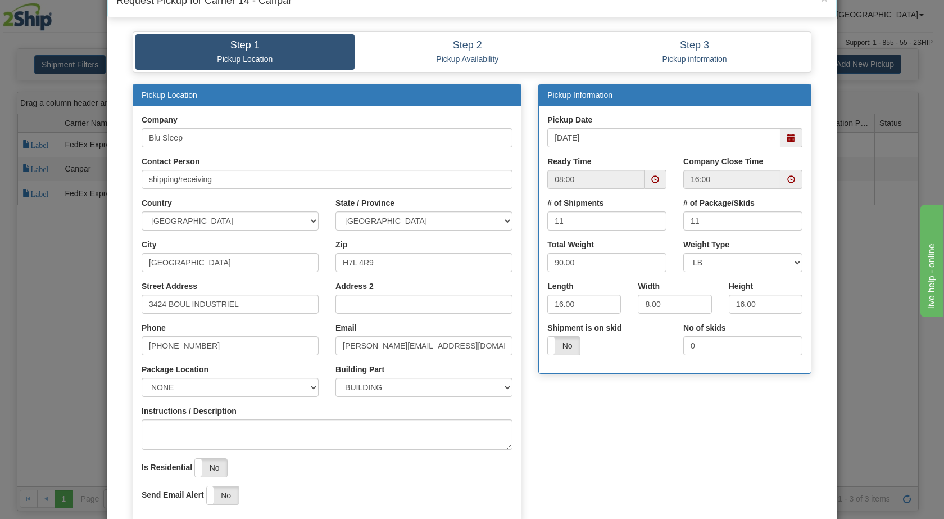
click at [646, 357] on div "Shipment is on skid Yes No" at bounding box center [607, 343] width 136 height 42
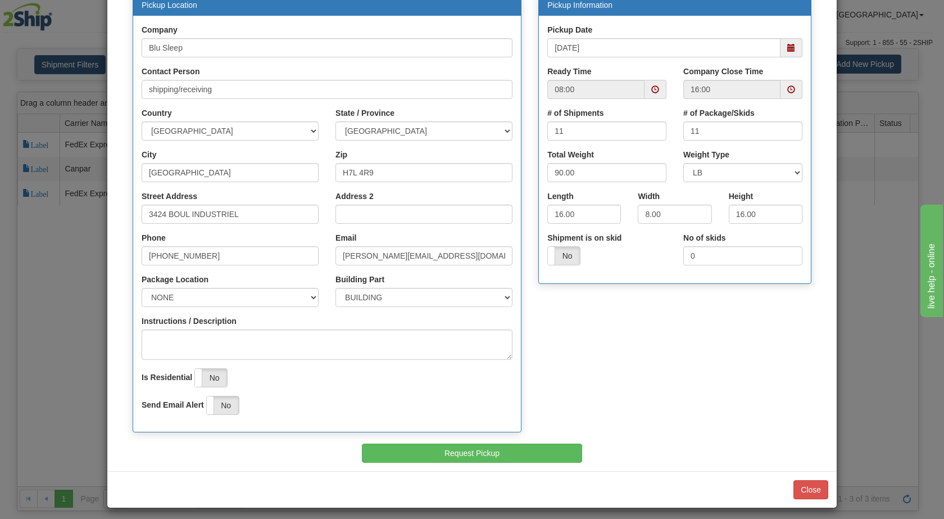
scroll to position [129, 0]
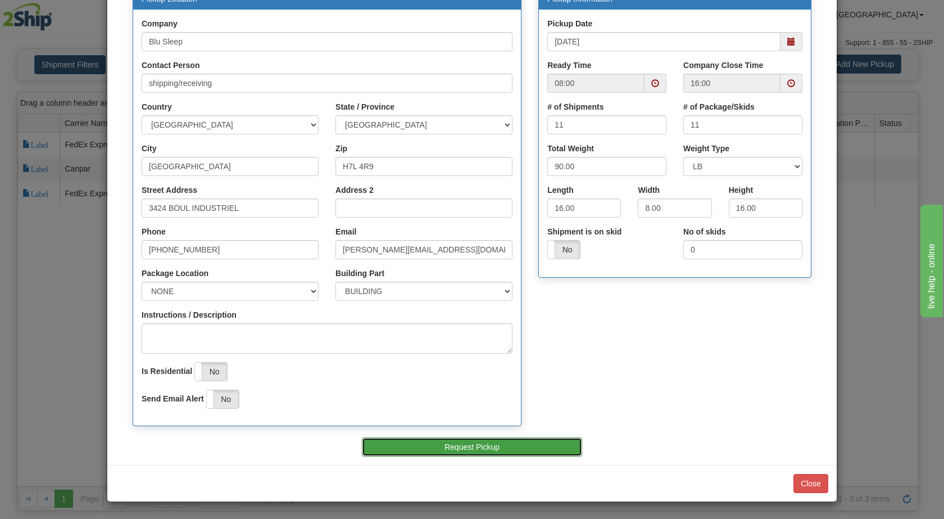
click at [523, 451] on button "Request Pickup" at bounding box center [472, 446] width 221 height 19
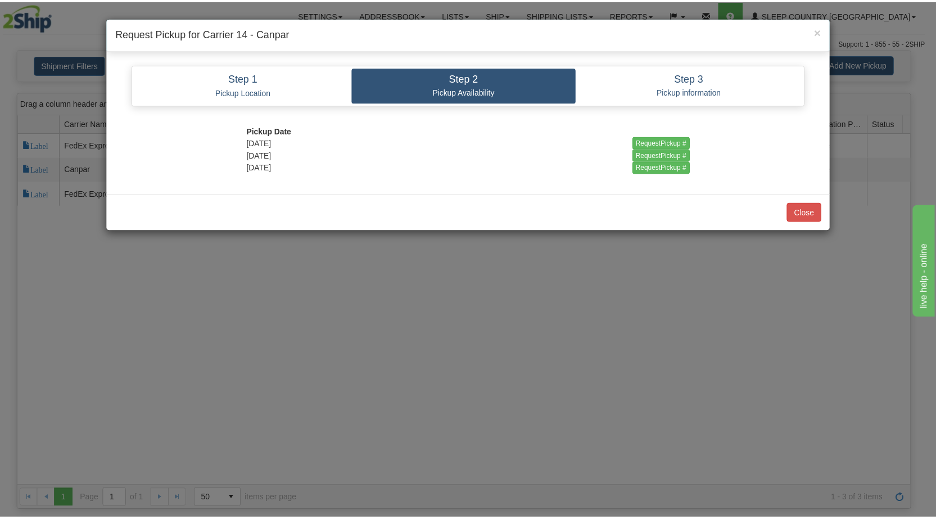
scroll to position [0, 0]
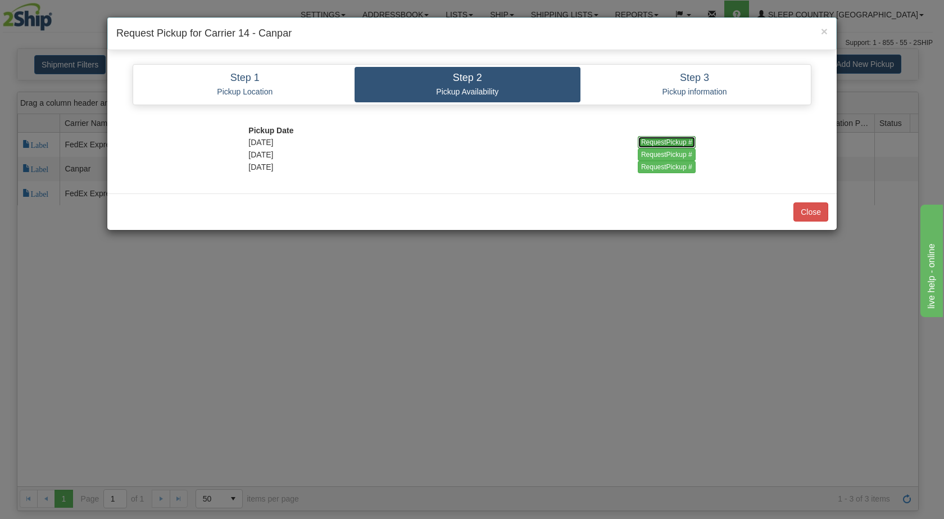
click at [665, 141] on input "RequestPickup #" at bounding box center [667, 142] width 58 height 12
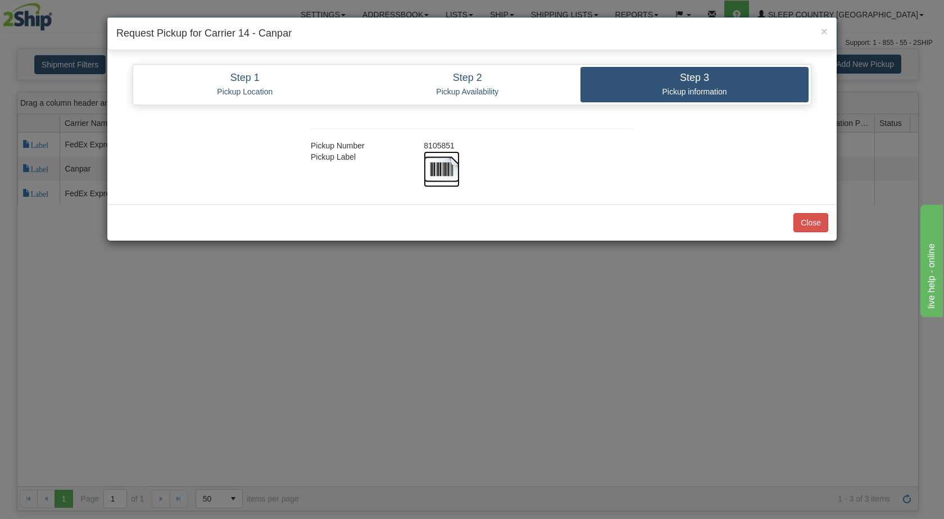
click at [442, 165] on img at bounding box center [442, 169] width 36 height 36
click at [812, 223] on button "Close" at bounding box center [810, 222] width 35 height 19
